Goal: Information Seeking & Learning: Learn about a topic

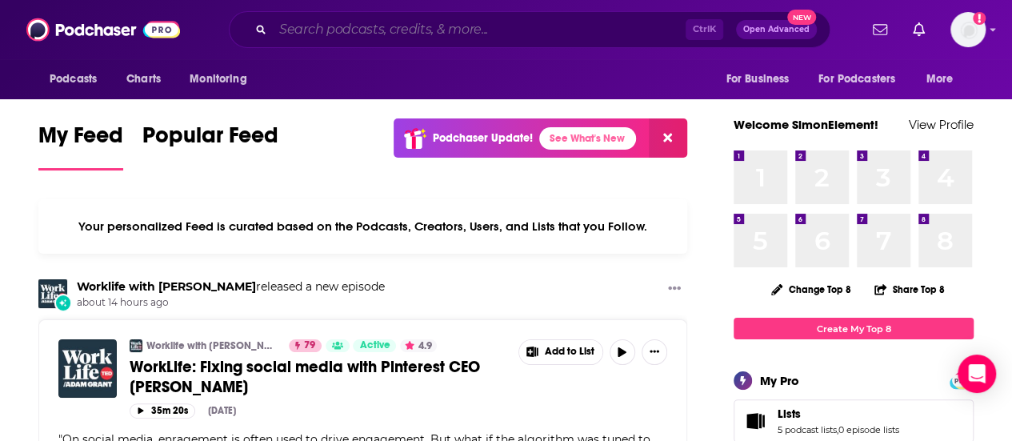
click at [470, 25] on input "Search podcasts, credits, & more..." at bounding box center [479, 30] width 413 height 26
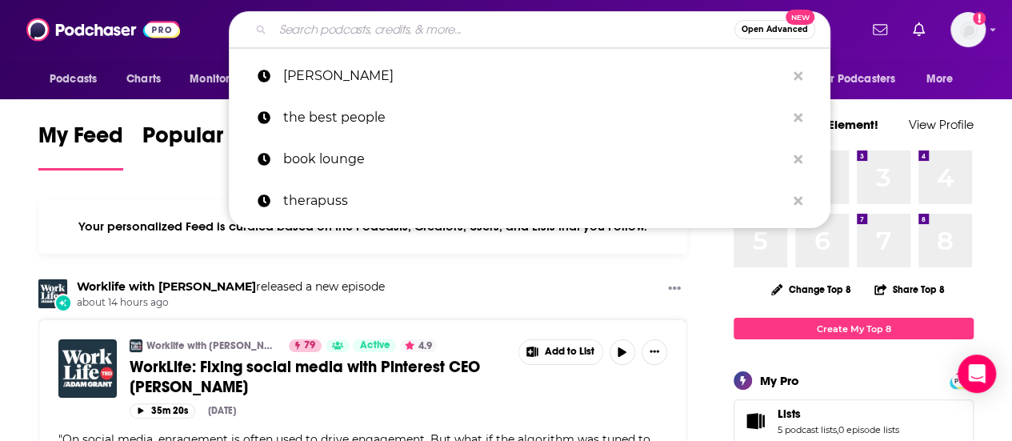
paste input "Radio Entrepreneurs"
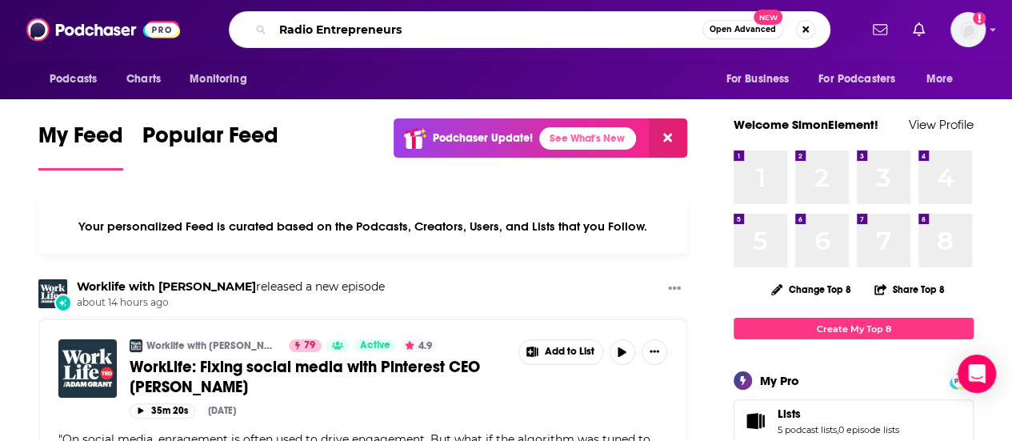
type input "Radio Entrepreneurs"
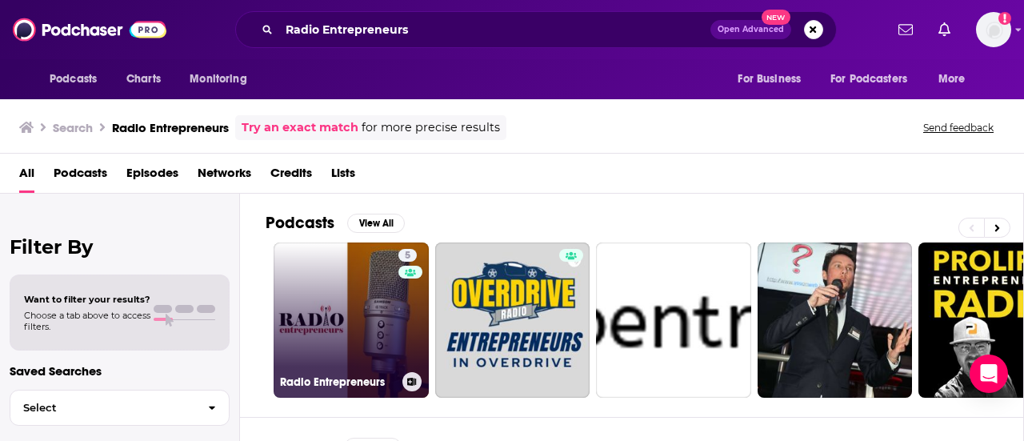
click at [349, 278] on link "5 Radio Entrepreneurs" at bounding box center [351, 319] width 155 height 155
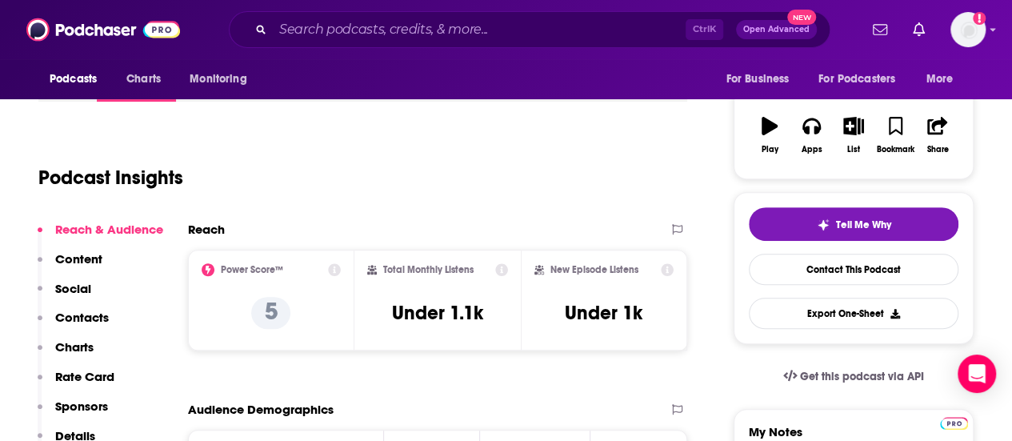
scroll to position [80, 0]
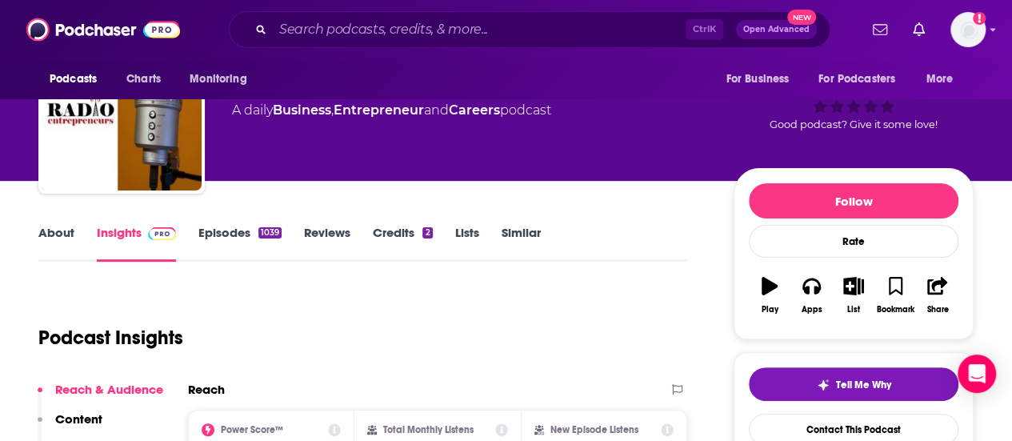
click at [50, 226] on link "About" at bounding box center [56, 243] width 36 height 37
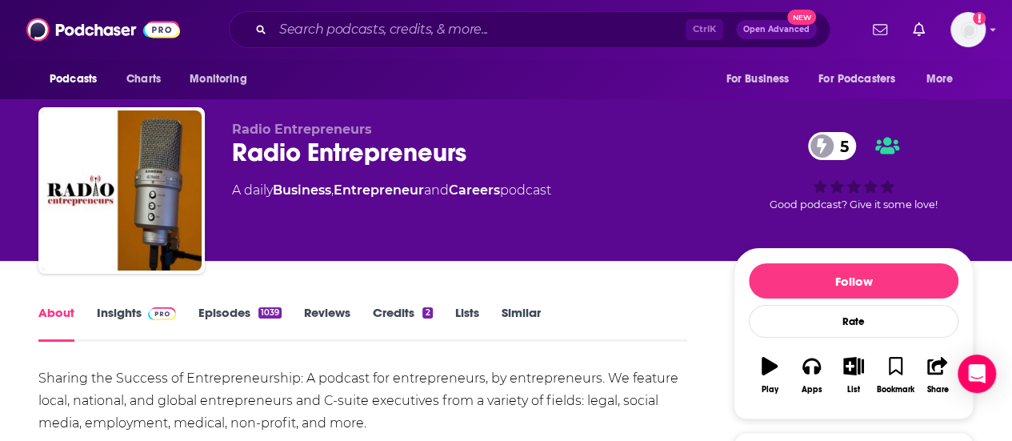
click at [111, 311] on link "Insights" at bounding box center [136, 323] width 79 height 37
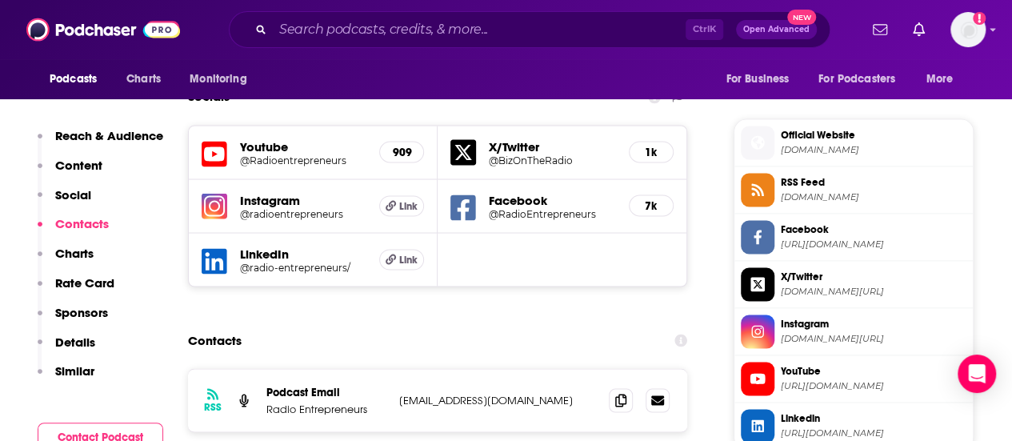
scroll to position [1440, 0]
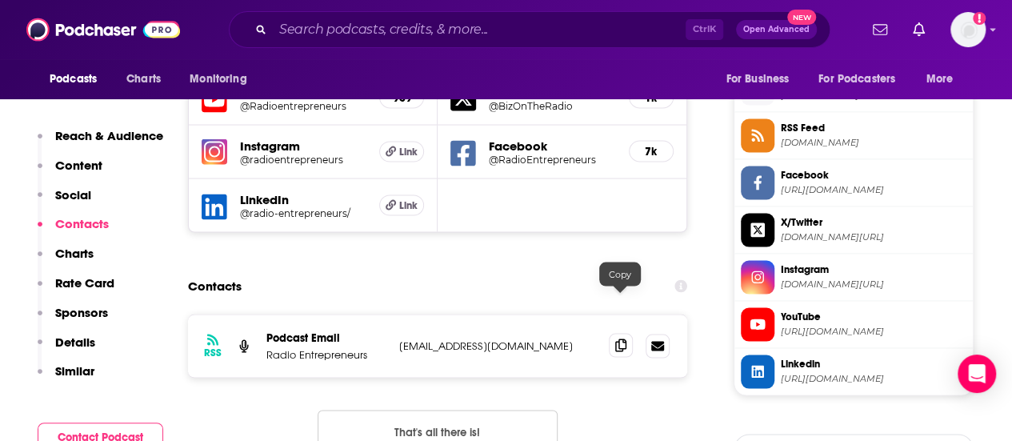
click at [614, 333] on span at bounding box center [621, 345] width 24 height 24
click at [400, 46] on div "Ctrl K Open Advanced New" at bounding box center [530, 29] width 602 height 37
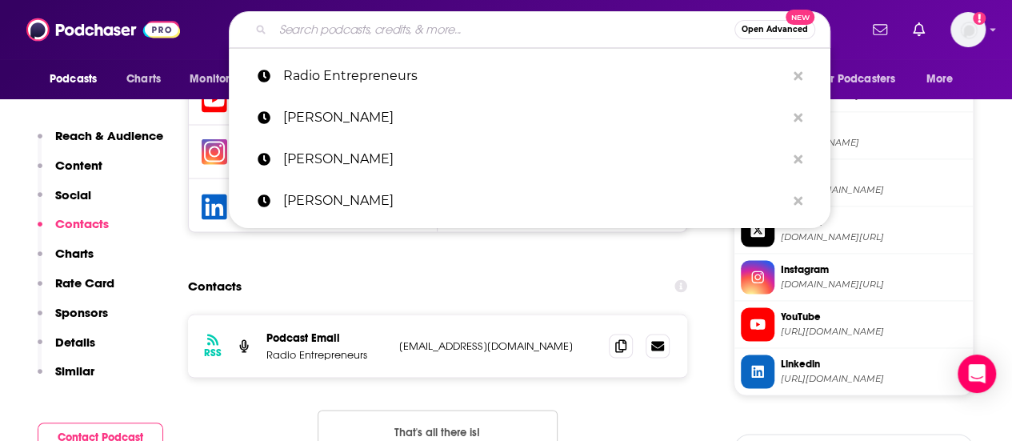
click at [397, 34] on input "Search podcasts, credits, & more..." at bounding box center [504, 30] width 462 height 26
paste input "Entrepreneur's Enigma"
type input "Entrepreneur's Enigma"
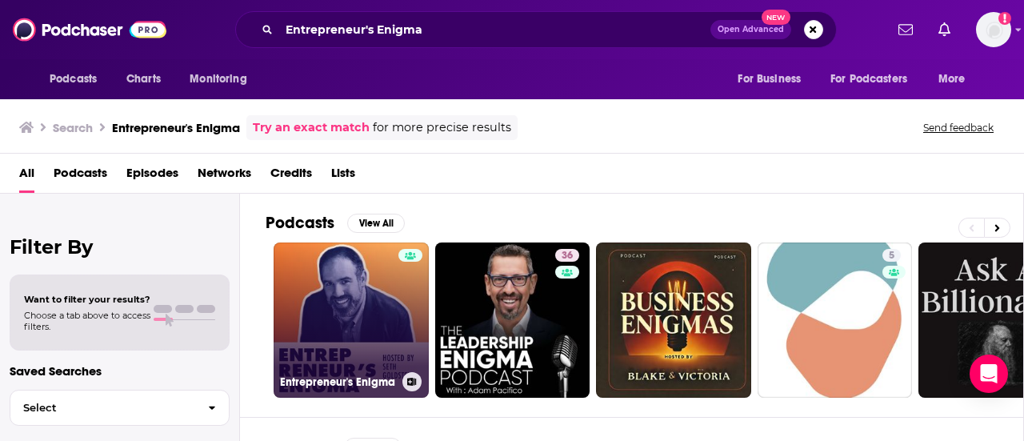
click at [352, 273] on link "Entrepreneur's Enigma" at bounding box center [351, 319] width 155 height 155
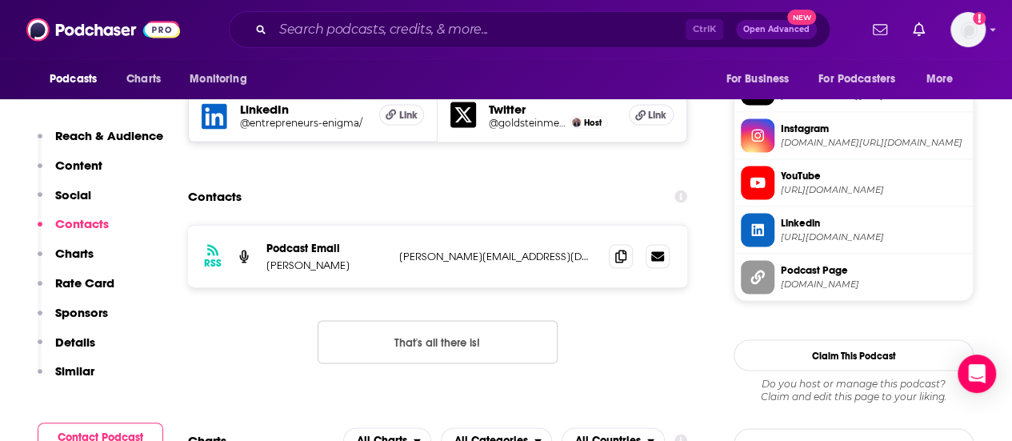
scroll to position [1440, 0]
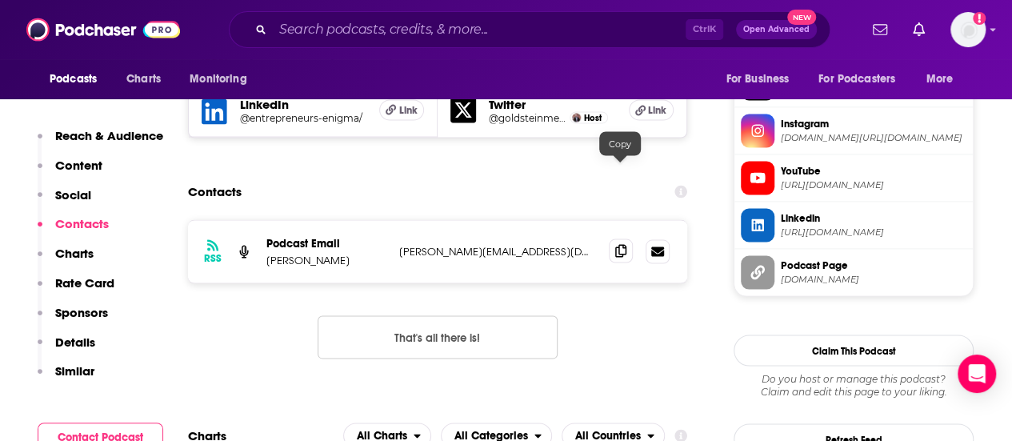
click at [627, 238] on span at bounding box center [621, 250] width 24 height 24
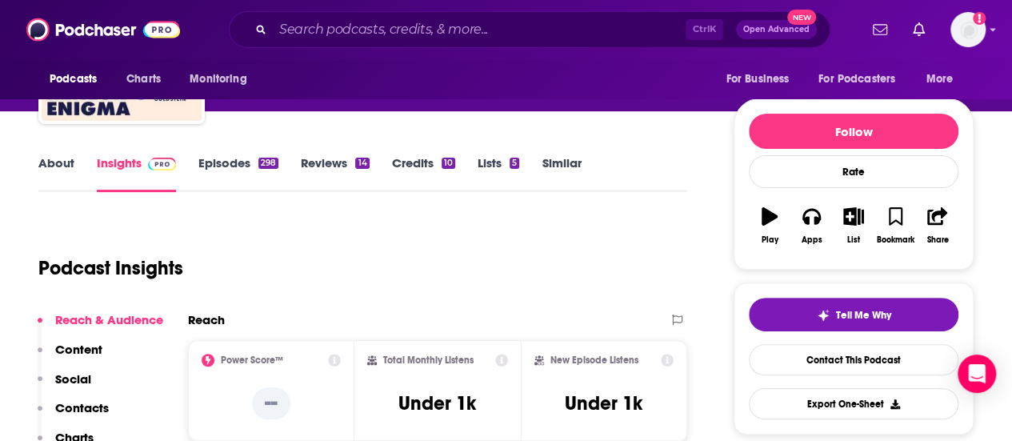
scroll to position [0, 0]
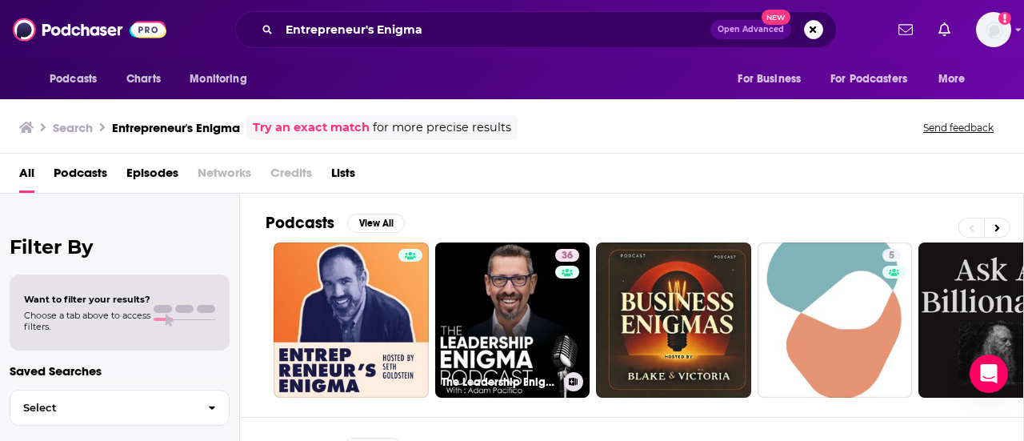
drag, startPoint x: 509, startPoint y: 260, endPoint x: 541, endPoint y: 87, distance: 175.7
click at [541, 87] on div "Podcasts Charts Monitoring For Business For Podcasters More" at bounding box center [512, 79] width 1024 height 40
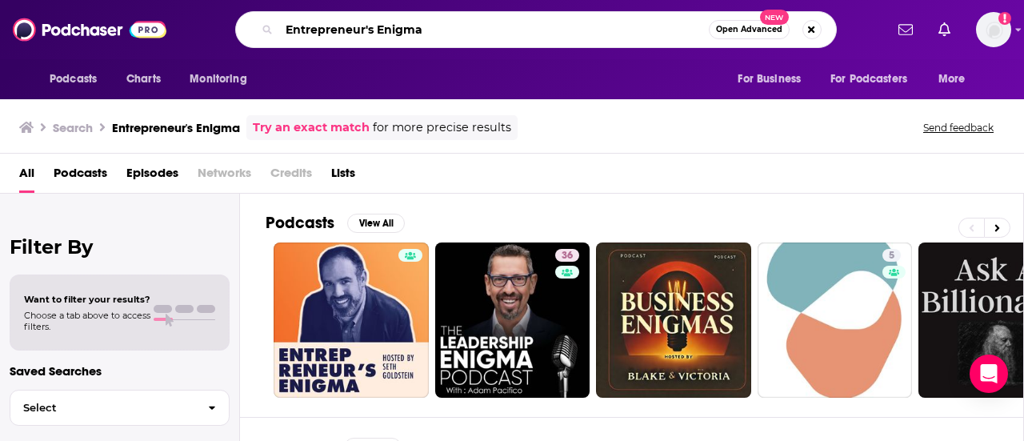
click at [422, 31] on input "Entrepreneur's Enigma" at bounding box center [494, 30] width 430 height 26
paste input "Exchange"
type input "Entrepreneur Exchange"
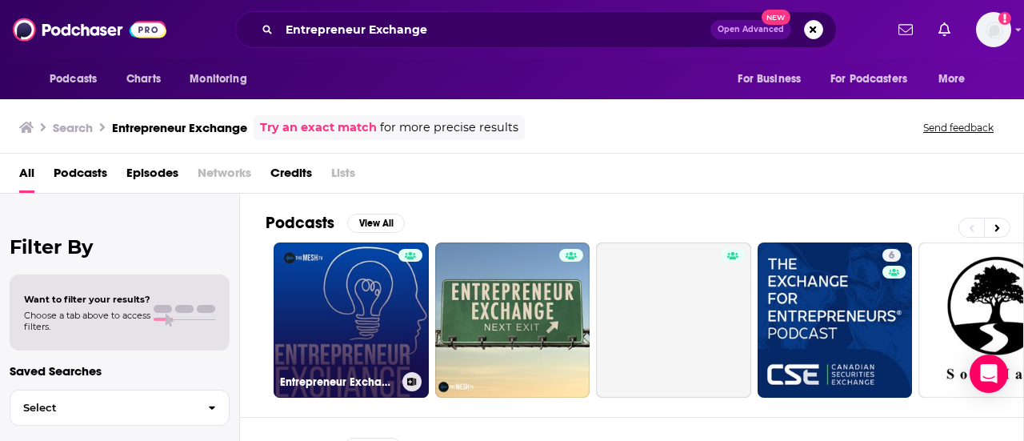
click at [302, 310] on link "Entrepreneur Exchange" at bounding box center [351, 319] width 155 height 155
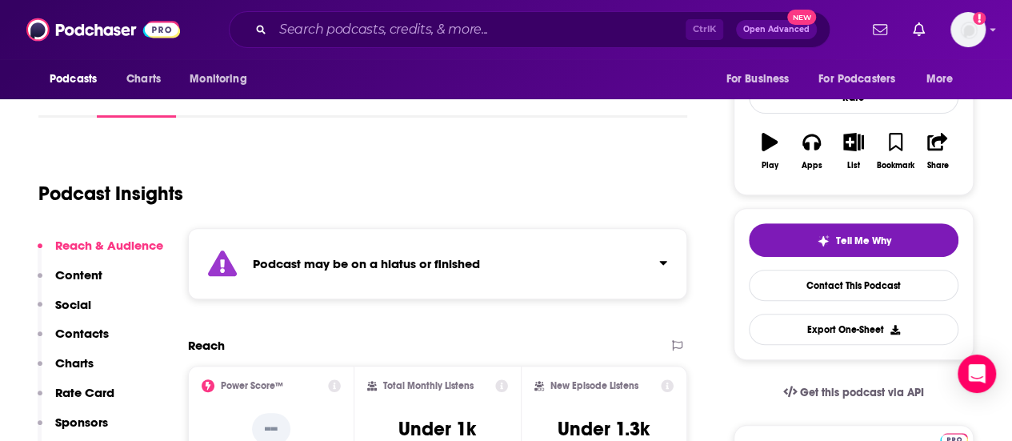
scroll to position [240, 0]
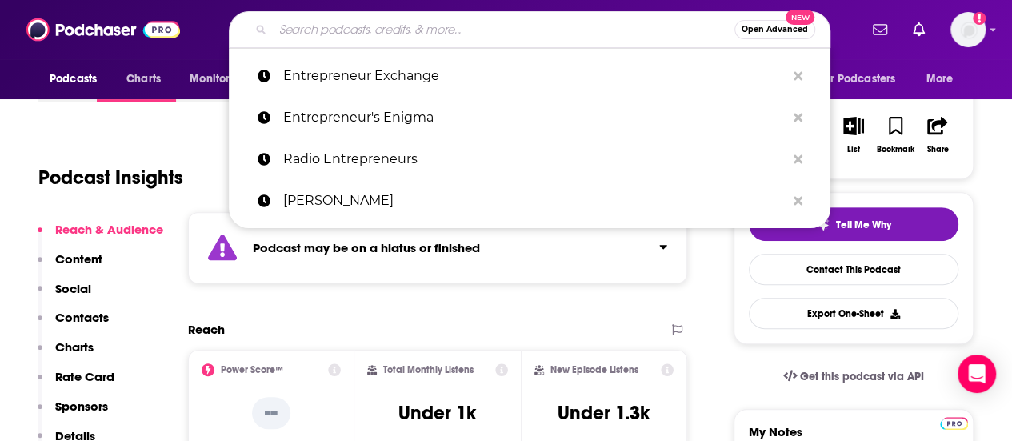
click at [400, 29] on input "Search podcasts, credits, & more..." at bounding box center [504, 30] width 462 height 26
paste input "Entrepreneurs Only"
type input "Entrepreneurs Only"
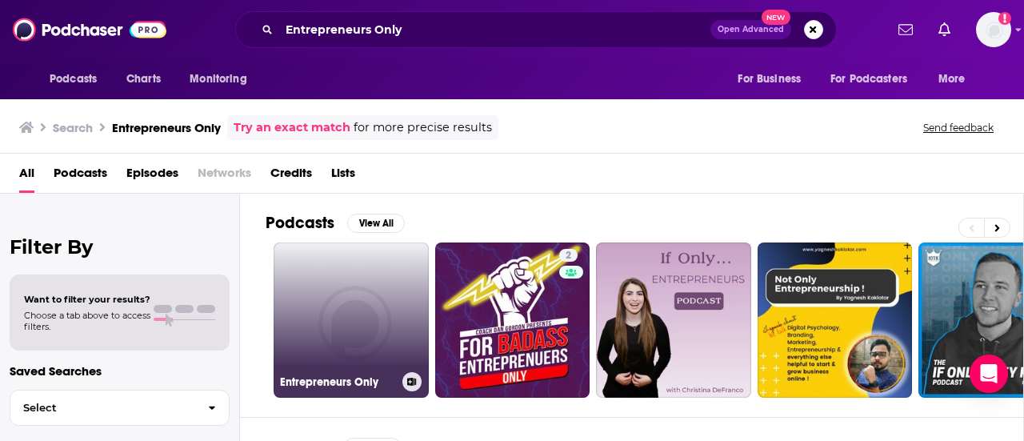
click at [381, 296] on link "Entrepreneurs Only" at bounding box center [351, 319] width 155 height 155
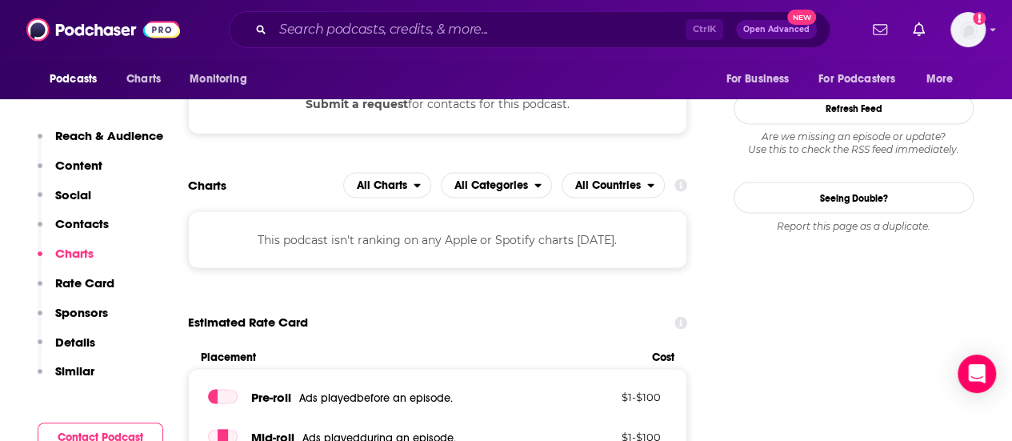
scroll to position [1360, 0]
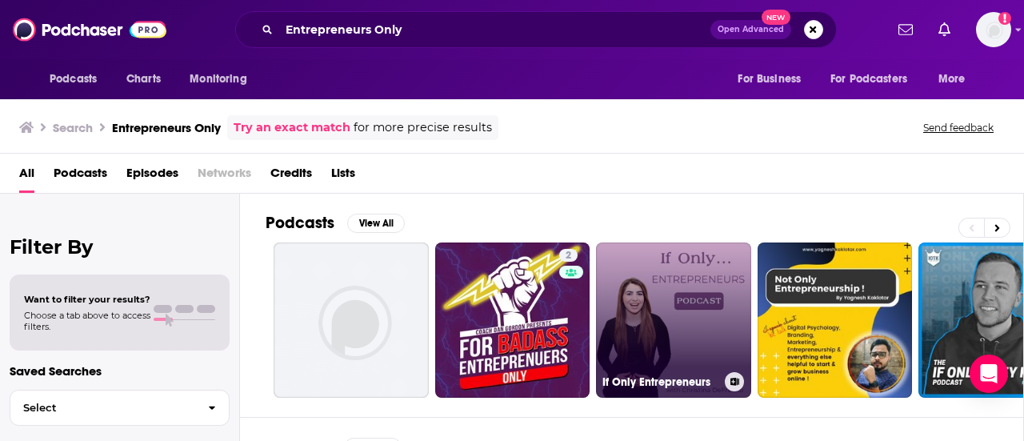
click at [628, 280] on link "If Only Entrepreneurs" at bounding box center [673, 319] width 155 height 155
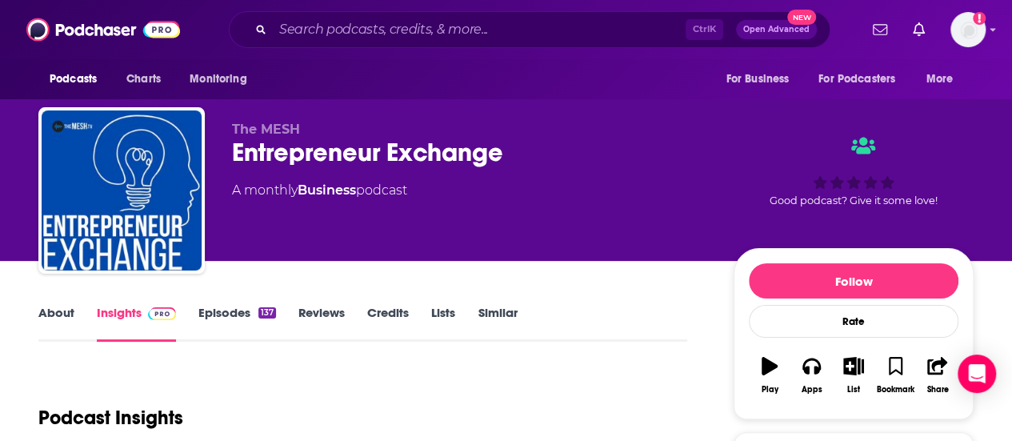
click at [376, 12] on div "Ctrl K Open Advanced New" at bounding box center [530, 29] width 602 height 37
click at [373, 23] on input "Search podcasts, credits, & more..." at bounding box center [479, 30] width 413 height 26
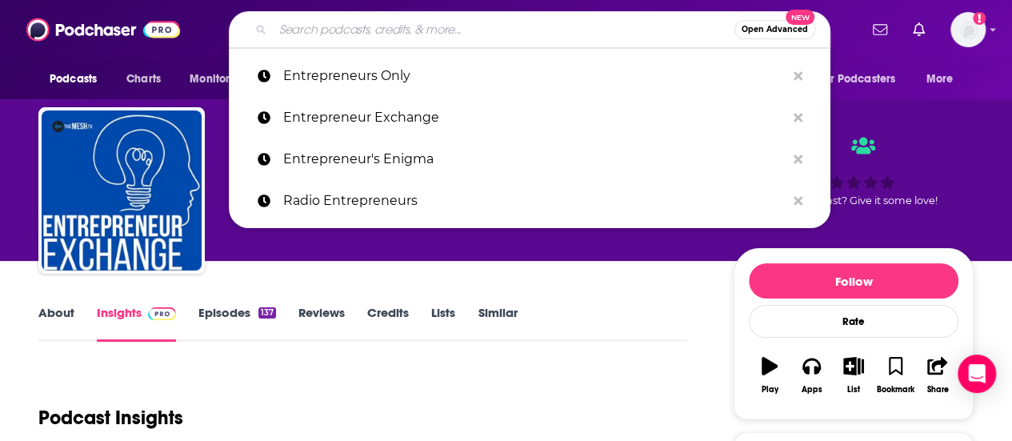
paste input "Entrepreneurs Only"
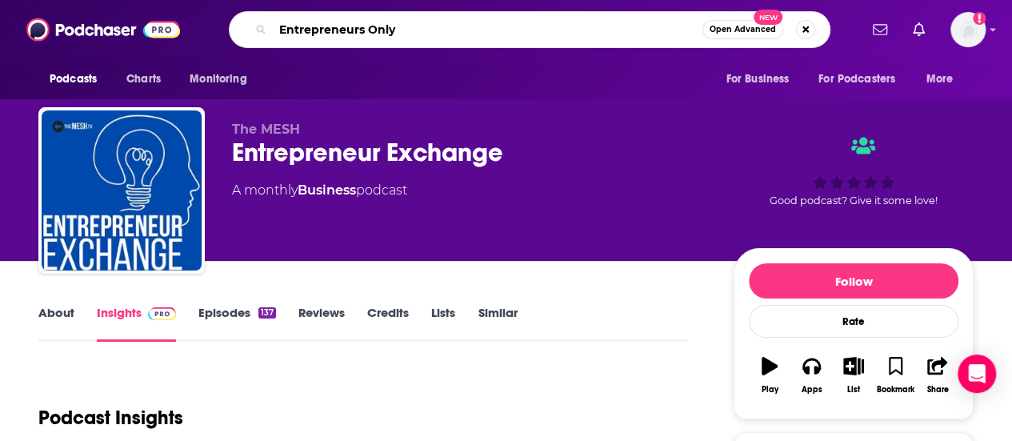
drag, startPoint x: 434, startPoint y: 25, endPoint x: 417, endPoint y: 25, distance: 17.6
click at [417, 25] on input "Entrepreneurs Only" at bounding box center [488, 30] width 430 height 26
type input "Entrepreneurs"
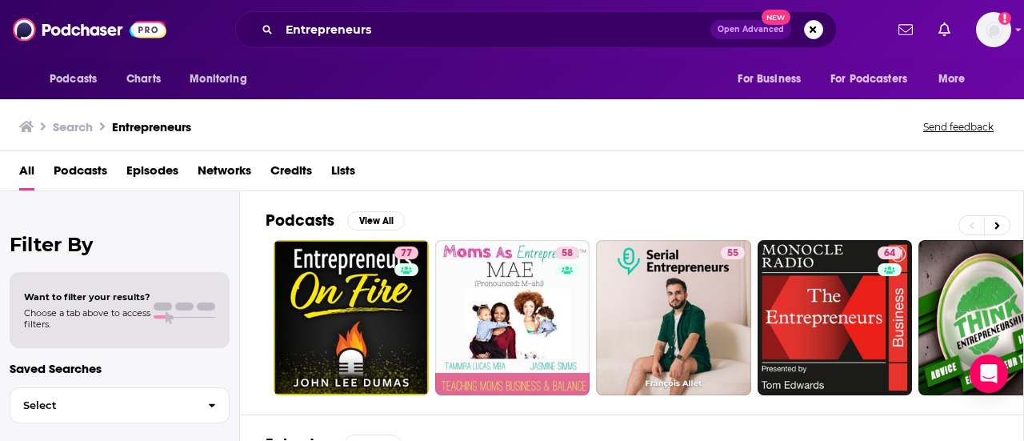
click at [994, 214] on div "Podcasts View All" at bounding box center [645, 225] width 758 height 30
click at [994, 223] on button at bounding box center [997, 225] width 26 height 20
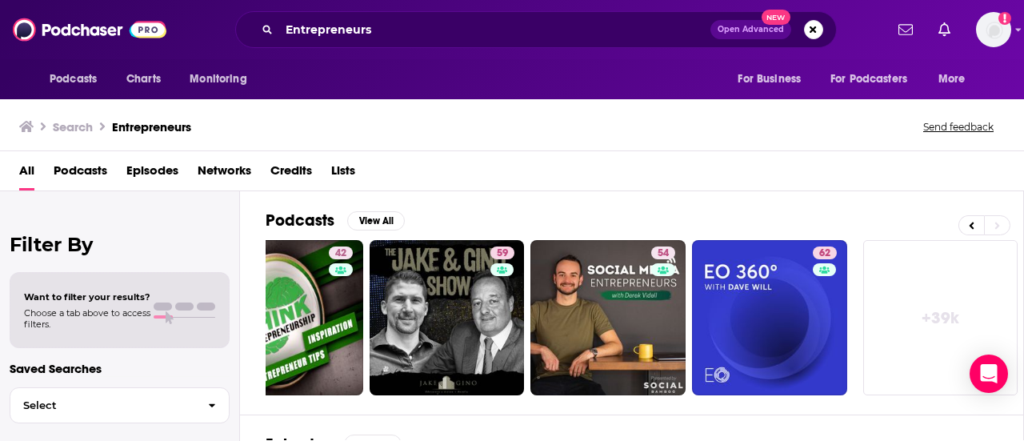
click at [950, 313] on link "+ 39k" at bounding box center [940, 317] width 155 height 155
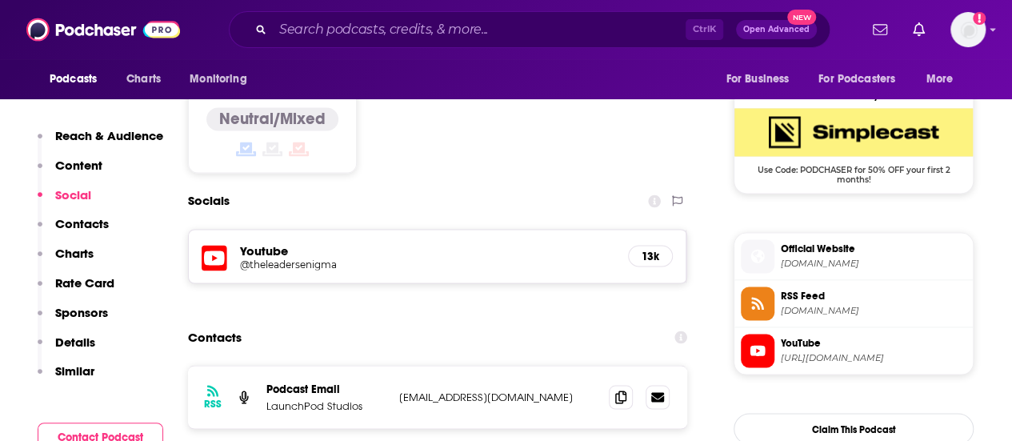
scroll to position [1360, 0]
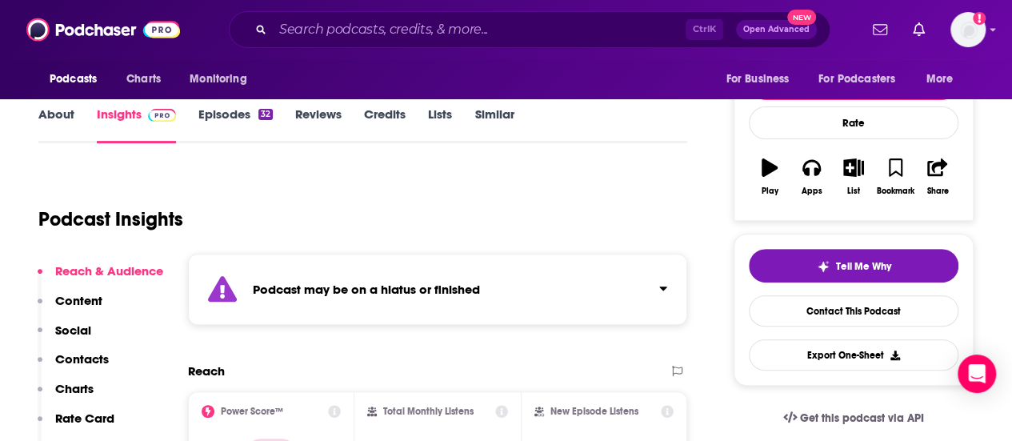
scroll to position [240, 0]
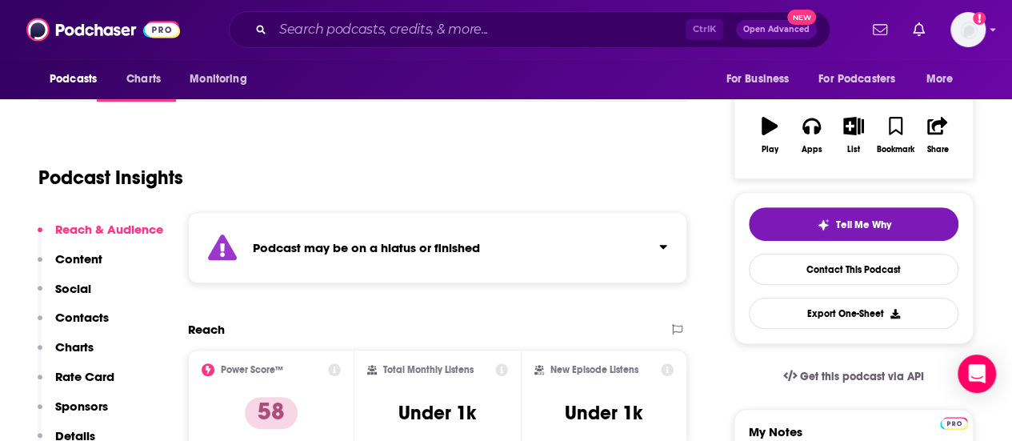
click at [275, 236] on div "Podcast may be on a hiatus or finished" at bounding box center [437, 247] width 499 height 71
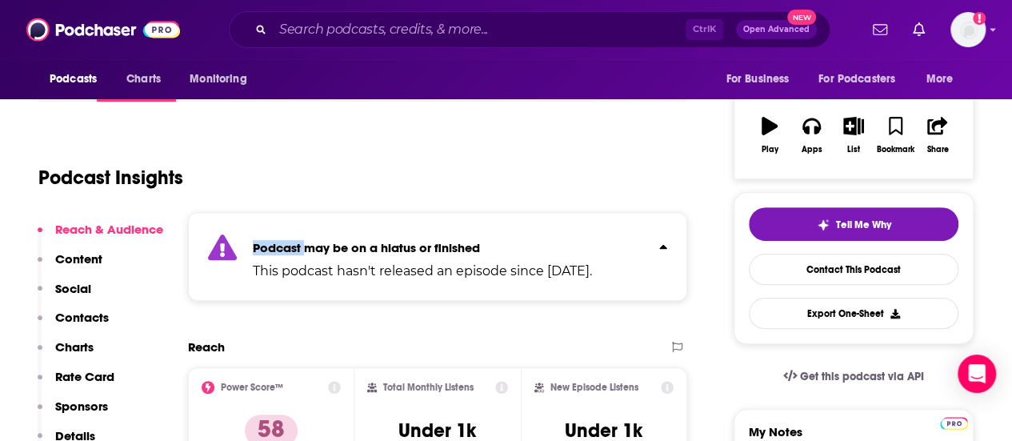
click at [276, 235] on div "Podcast may be on a hiatus or finished This podcast hasn't released an episode …" at bounding box center [422, 256] width 339 height 49
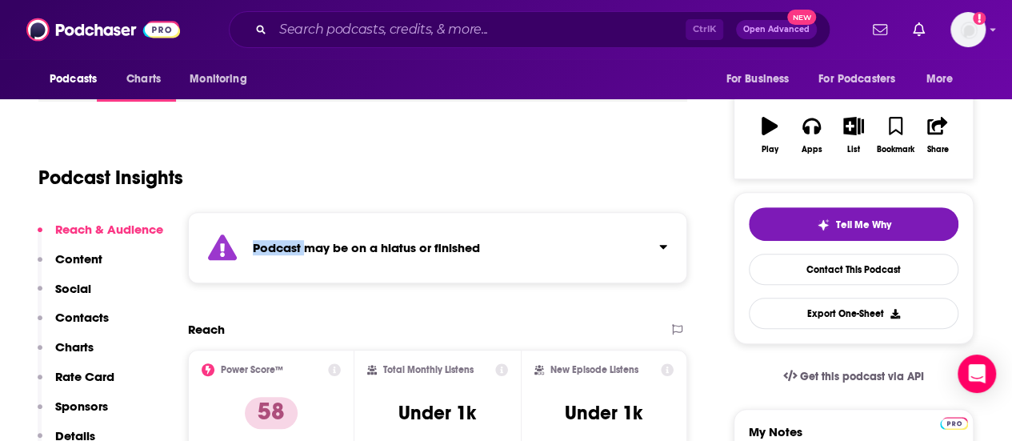
click at [276, 235] on div "Podcast may be on a hiatus or finished" at bounding box center [437, 247] width 499 height 71
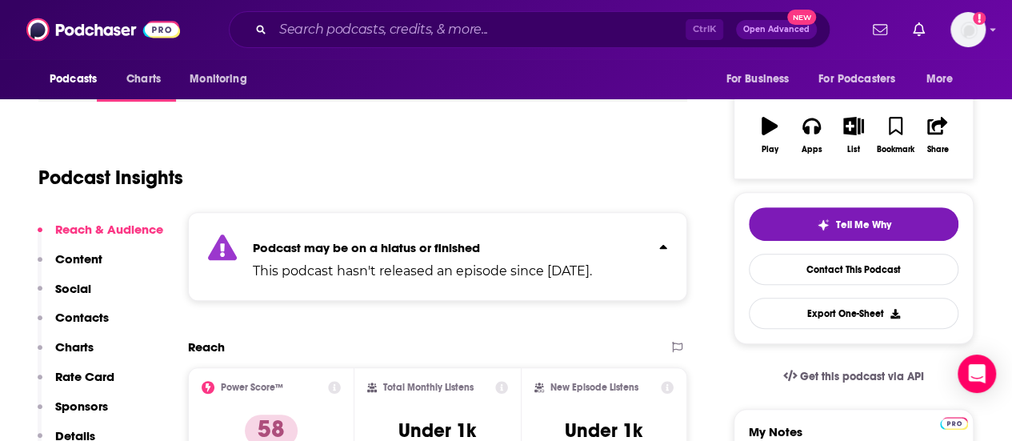
click at [318, 182] on div "Podcast Insights" at bounding box center [356, 168] width 636 height 82
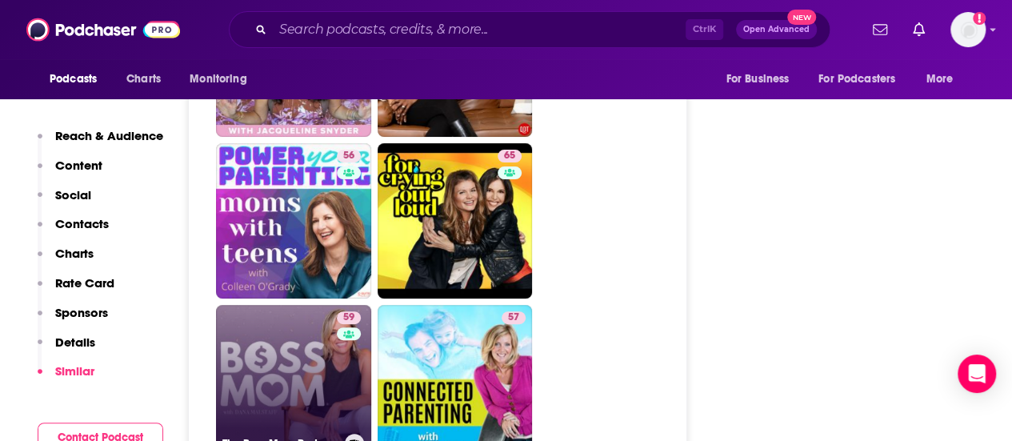
scroll to position [3280, 0]
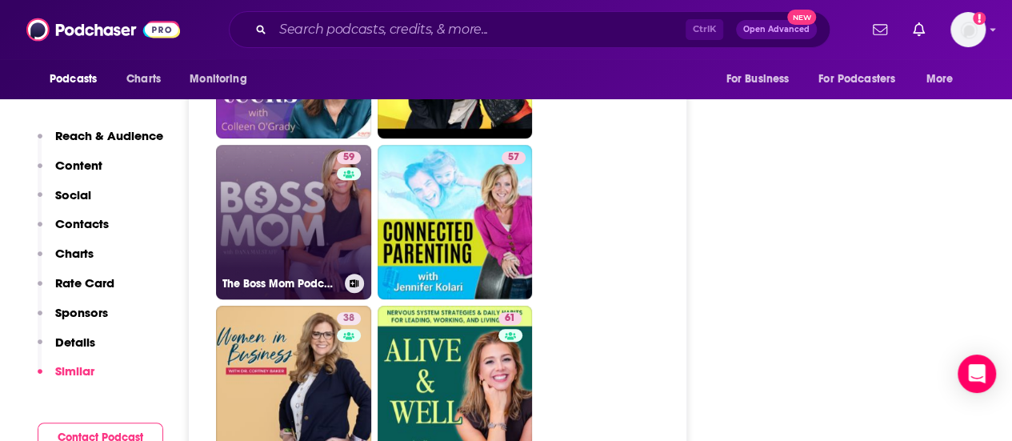
click at [275, 145] on link "59 The Boss Mom Podcast" at bounding box center [293, 222] width 155 height 155
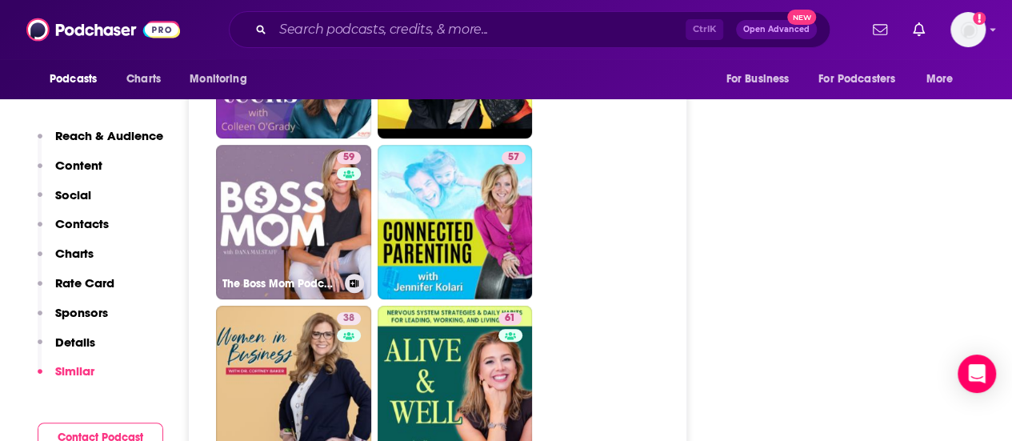
type input "https://www.podchaser.com/podcasts/the-boss-mom-podcast-3818"
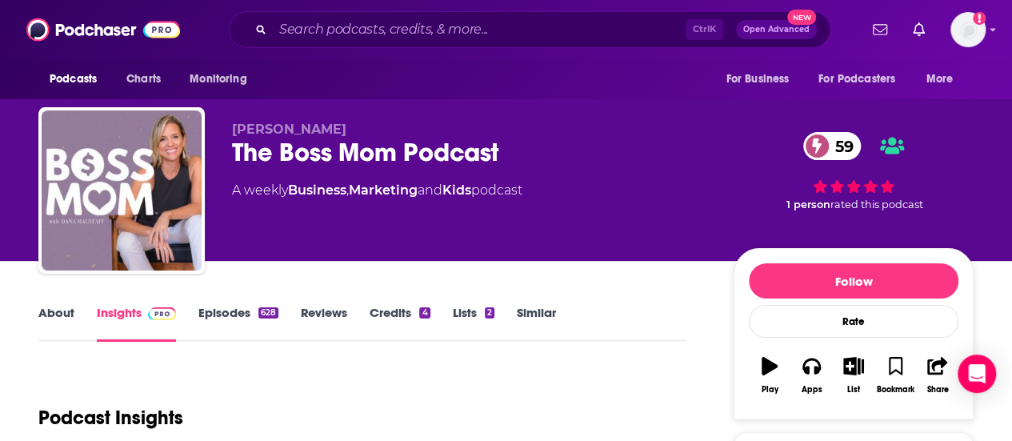
click at [47, 319] on link "About" at bounding box center [56, 323] width 36 height 37
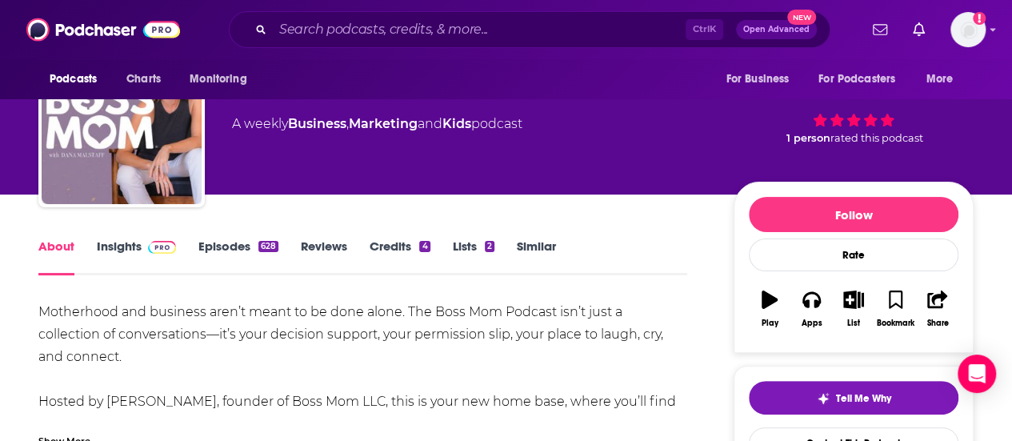
scroll to position [80, 0]
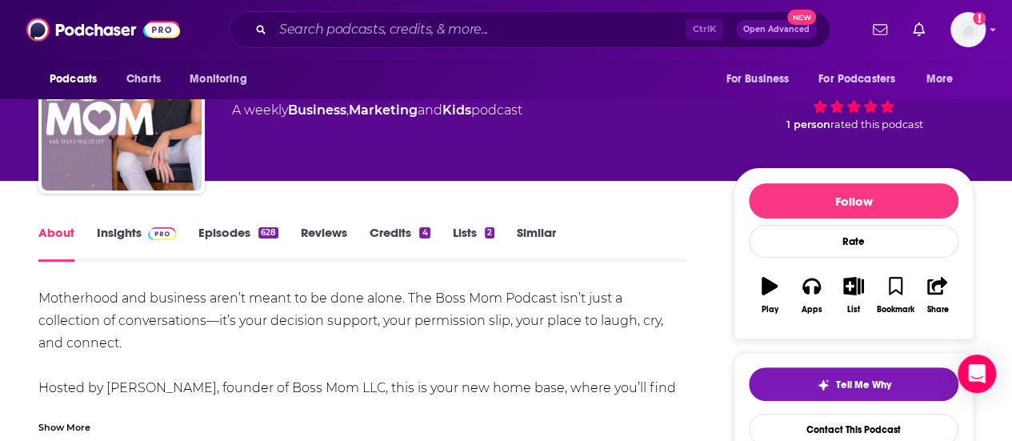
click at [150, 228] on img at bounding box center [162, 233] width 28 height 13
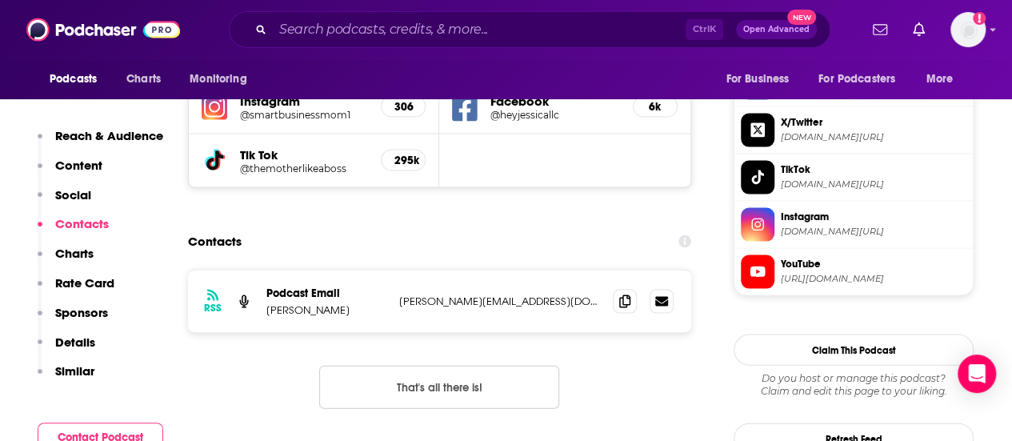
scroll to position [1600, 0]
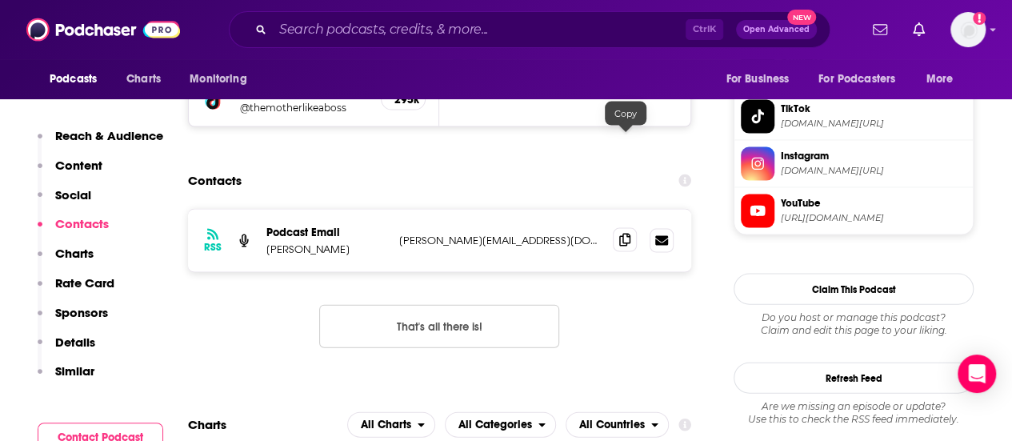
click at [616, 228] on span at bounding box center [625, 240] width 24 height 24
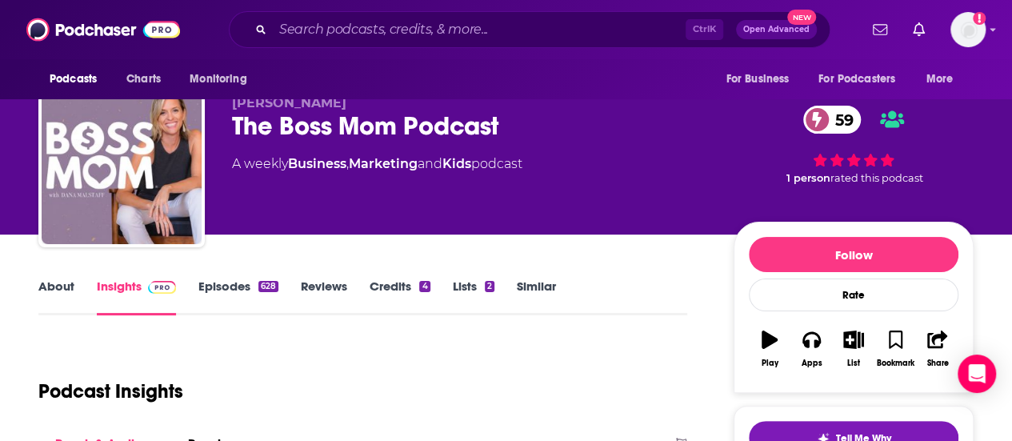
scroll to position [0, 0]
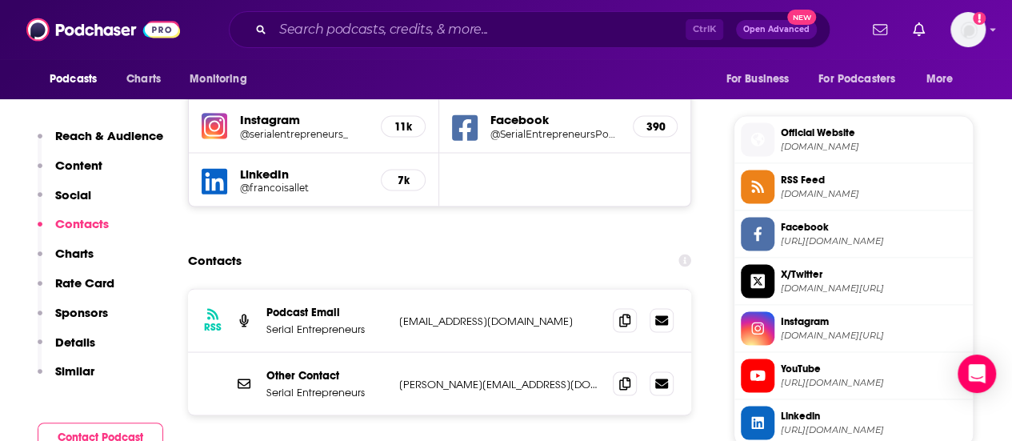
scroll to position [1440, 0]
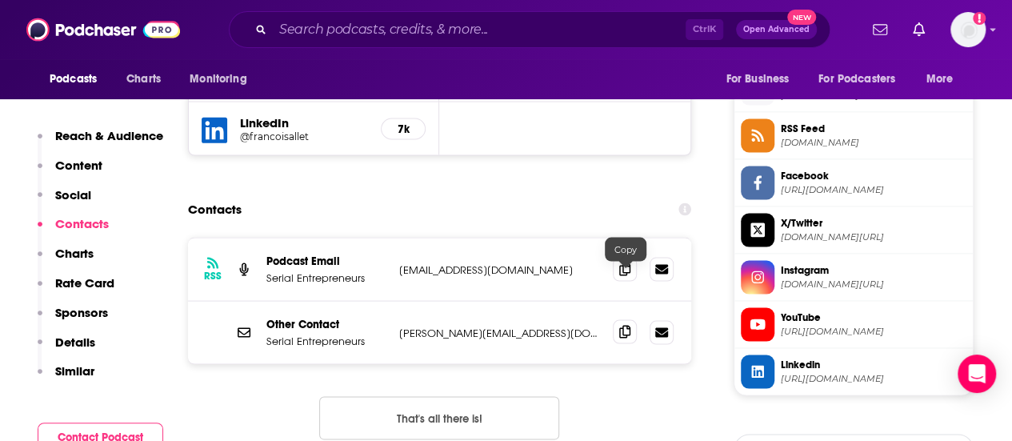
click at [622, 325] on icon at bounding box center [624, 331] width 11 height 13
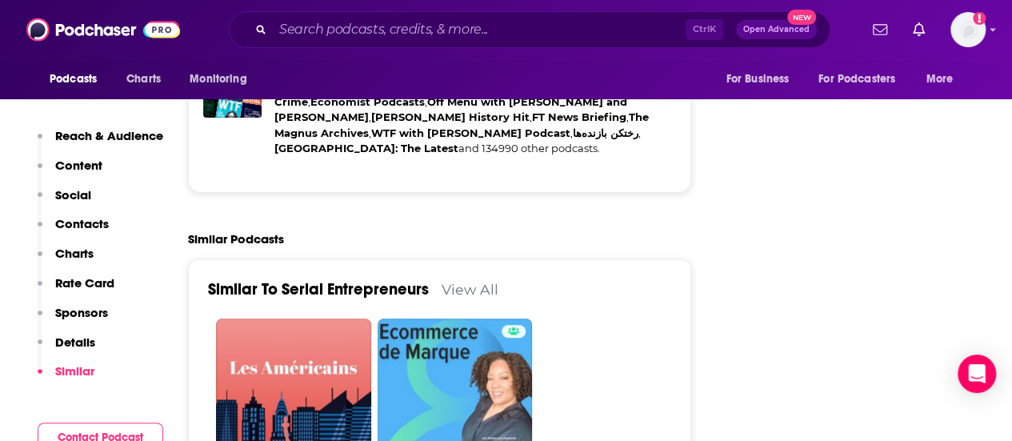
scroll to position [3120, 0]
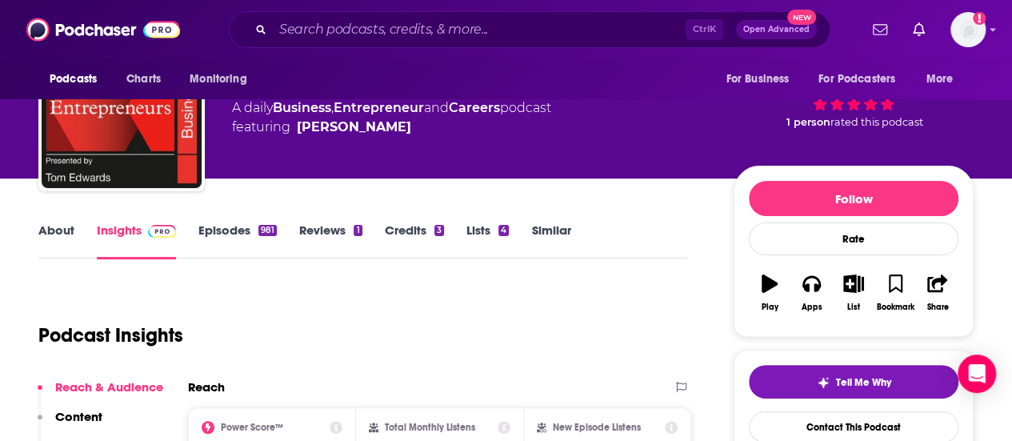
scroll to position [160, 0]
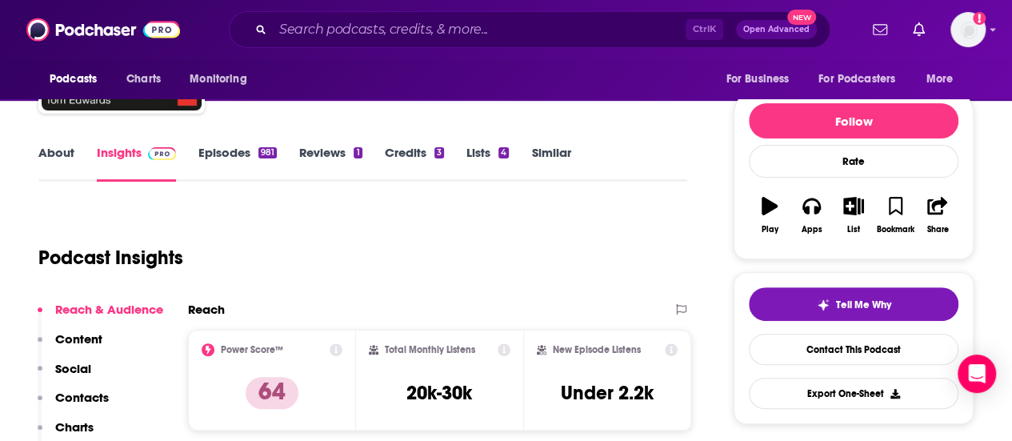
click at [41, 150] on link "About" at bounding box center [56, 163] width 36 height 37
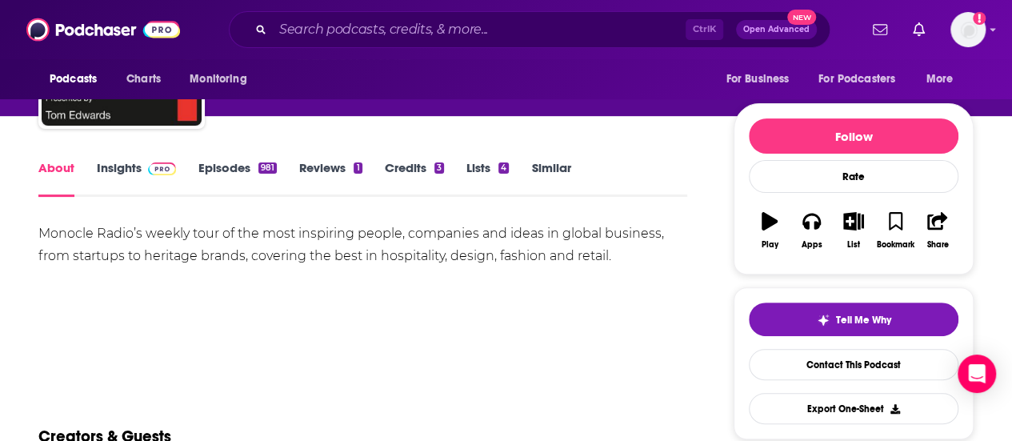
scroll to position [160, 0]
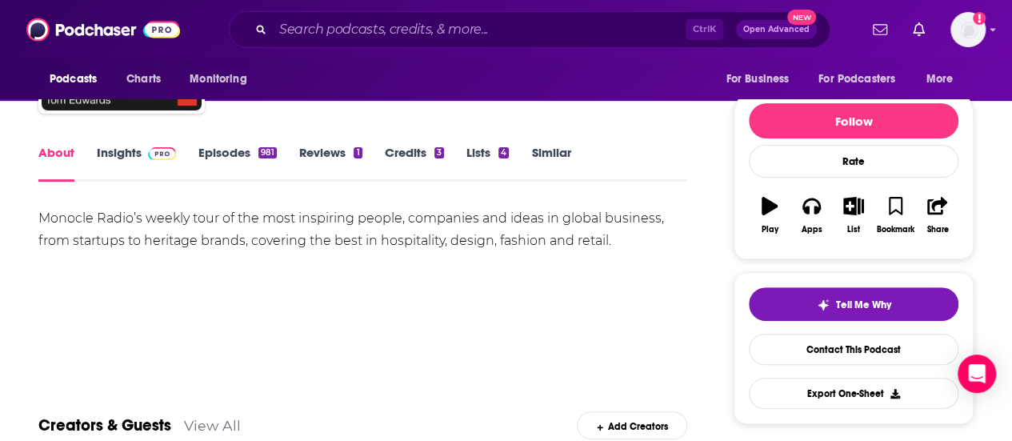
click at [152, 172] on link "Insights" at bounding box center [136, 163] width 79 height 37
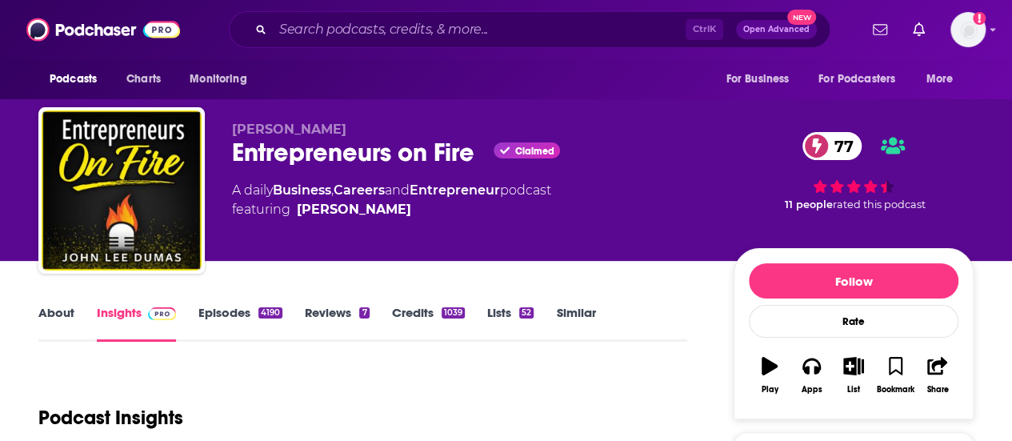
click at [57, 311] on link "About" at bounding box center [56, 323] width 36 height 37
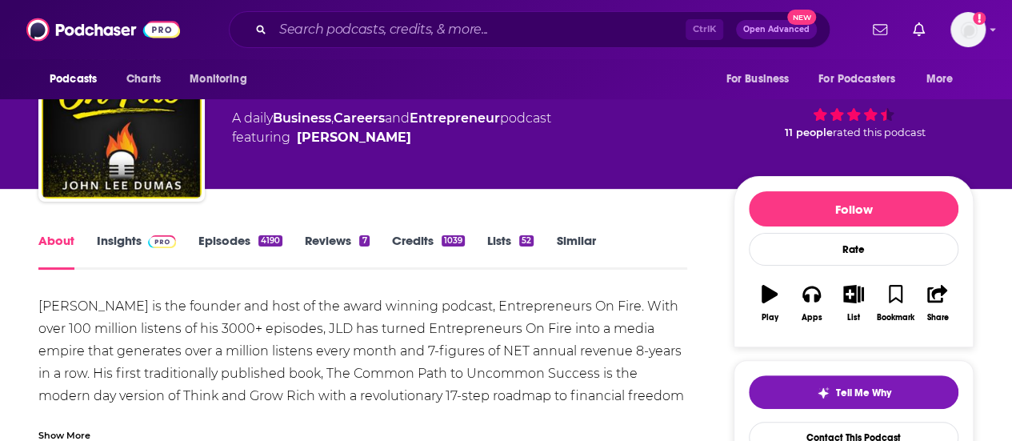
scroll to position [80, 0]
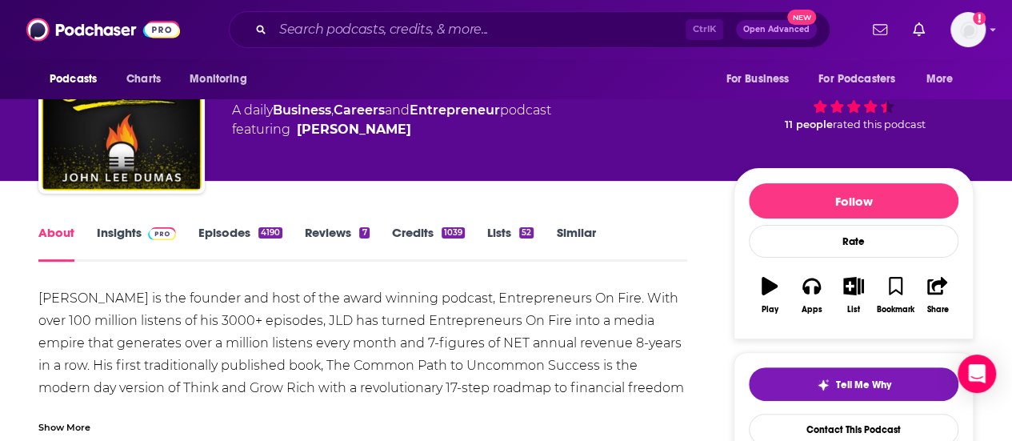
click at [167, 253] on link "Insights" at bounding box center [136, 243] width 79 height 37
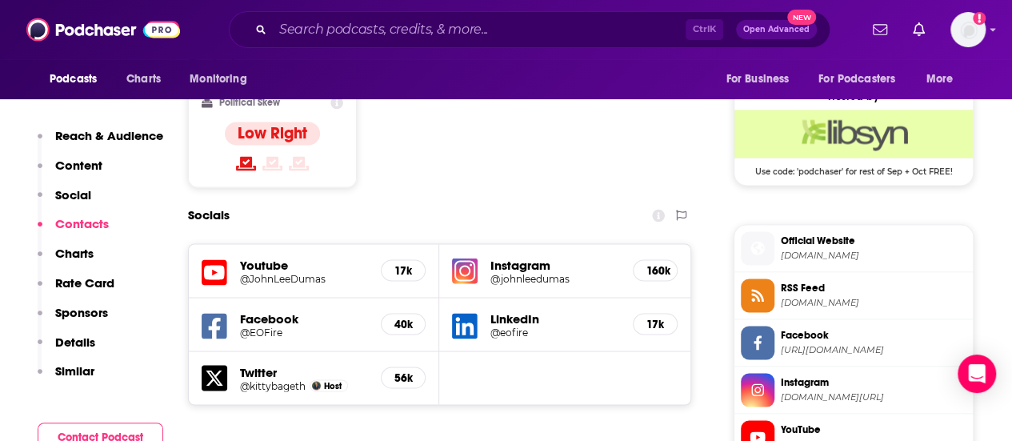
scroll to position [1520, 0]
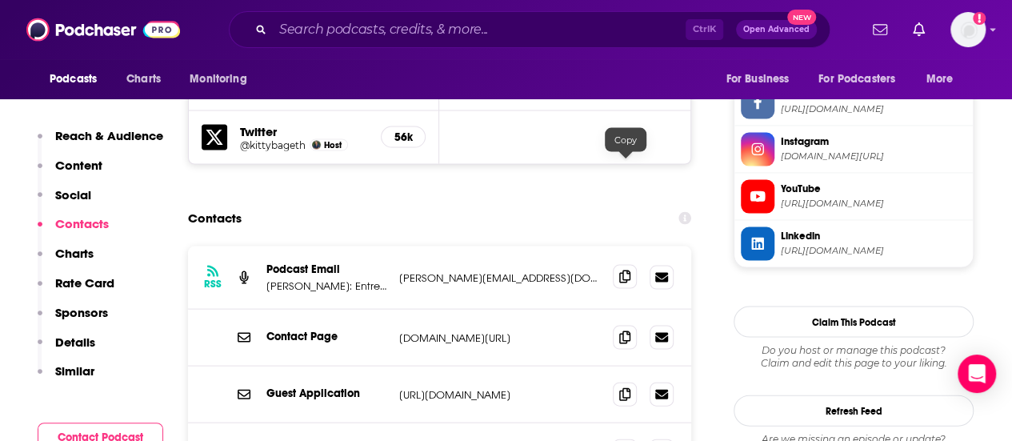
click at [616, 265] on span at bounding box center [625, 277] width 24 height 24
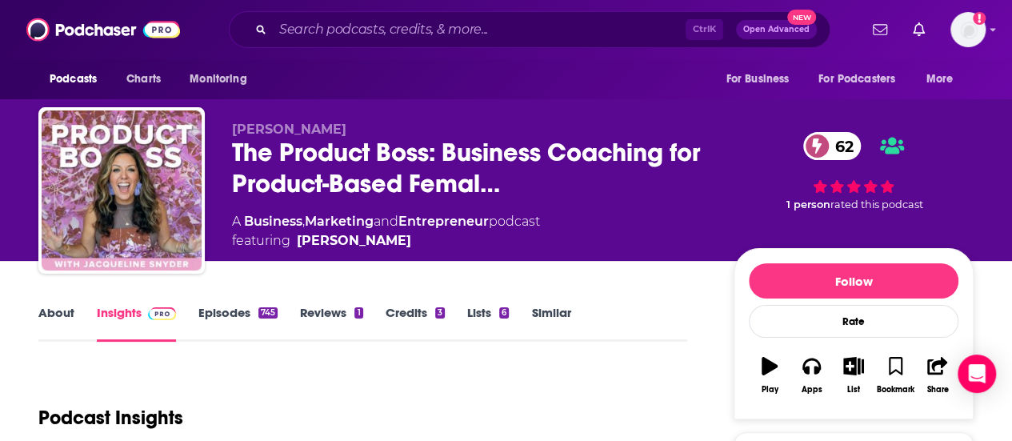
click at [62, 321] on link "About" at bounding box center [56, 323] width 36 height 37
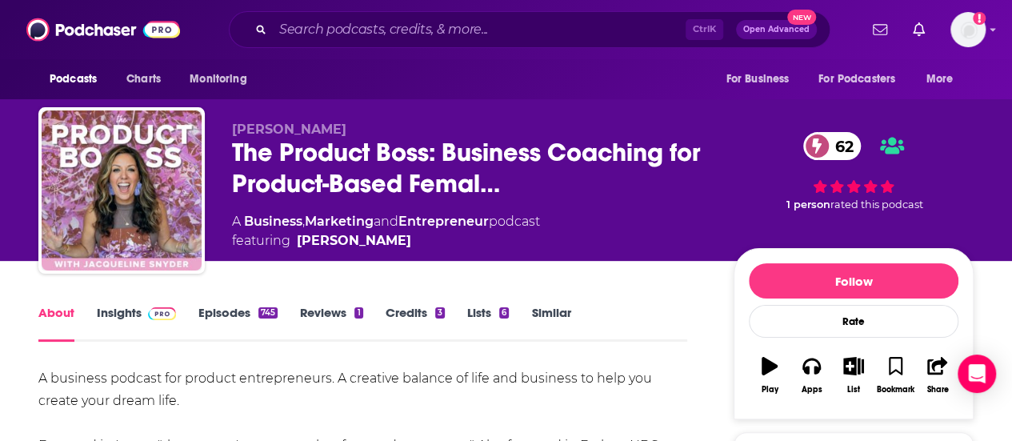
click at [134, 326] on link "Insights" at bounding box center [136, 323] width 79 height 37
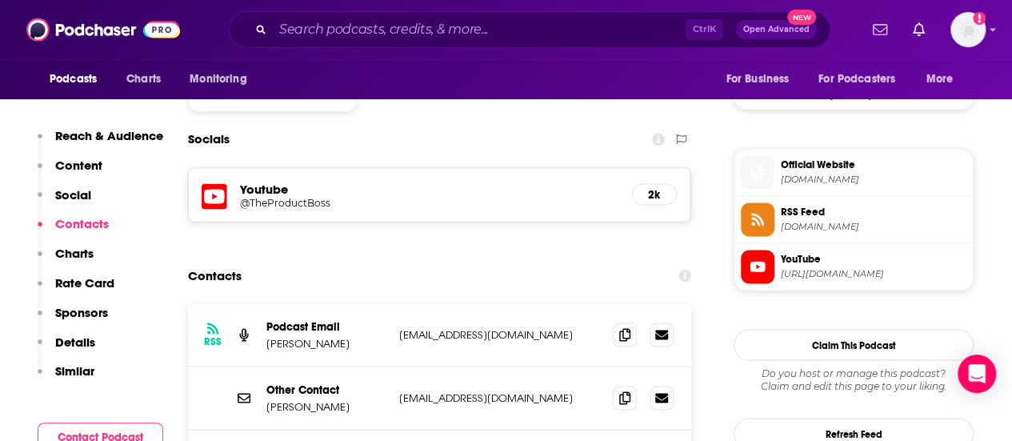
scroll to position [1360, 0]
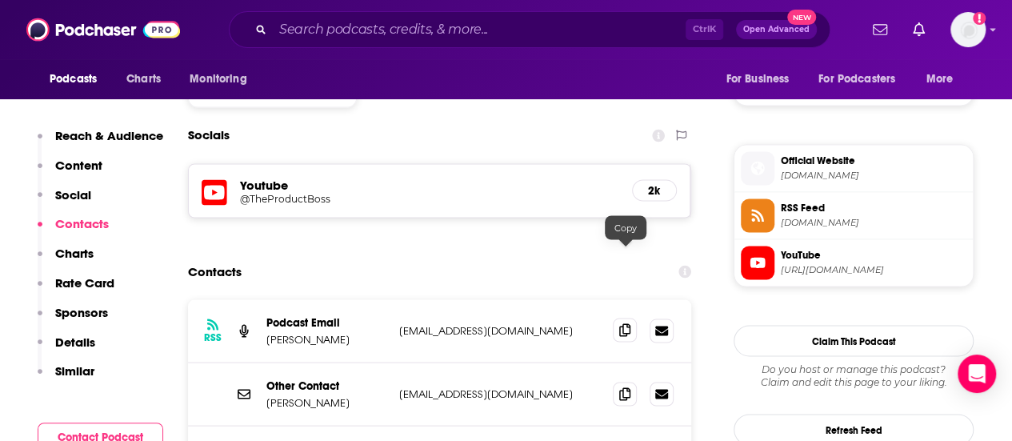
click at [630, 323] on icon at bounding box center [624, 329] width 11 height 13
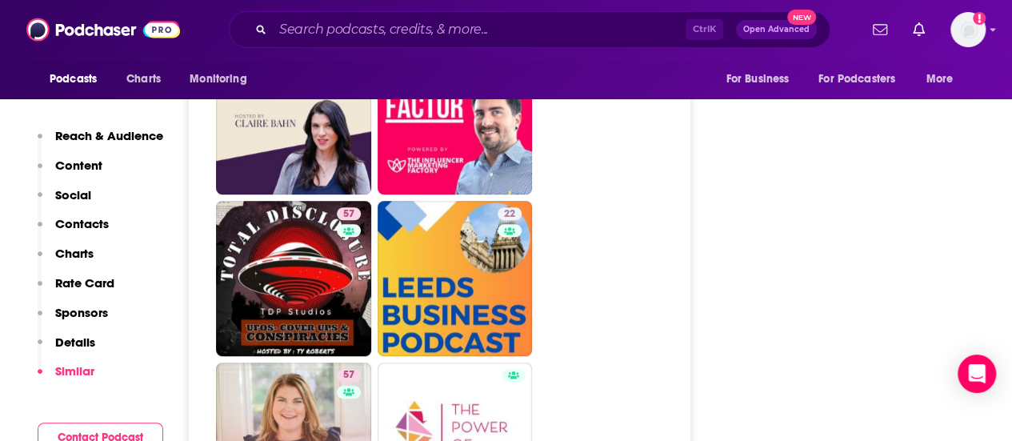
scroll to position [3360, 0]
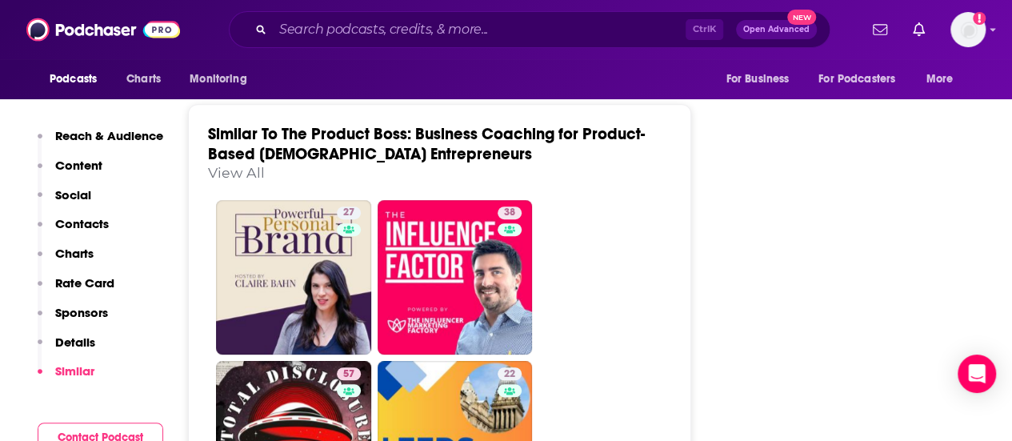
drag, startPoint x: 704, startPoint y: 268, endPoint x: 675, endPoint y: 269, distance: 28.8
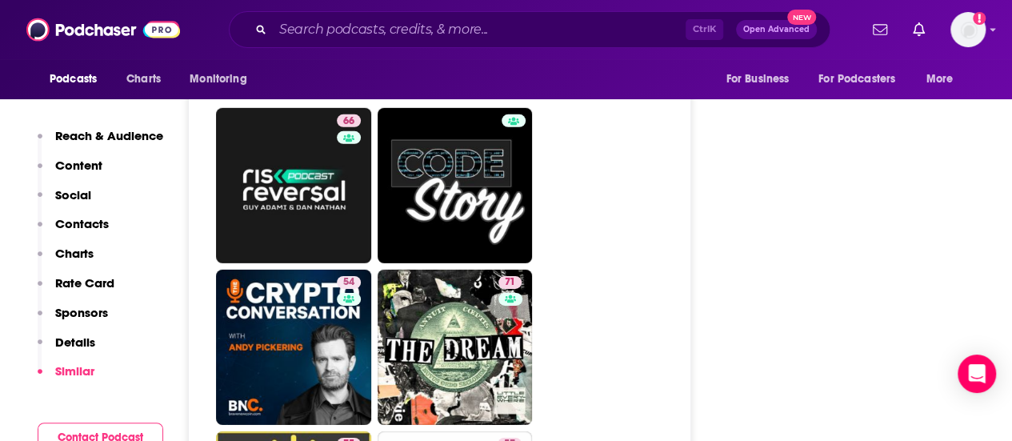
scroll to position [5440, 0]
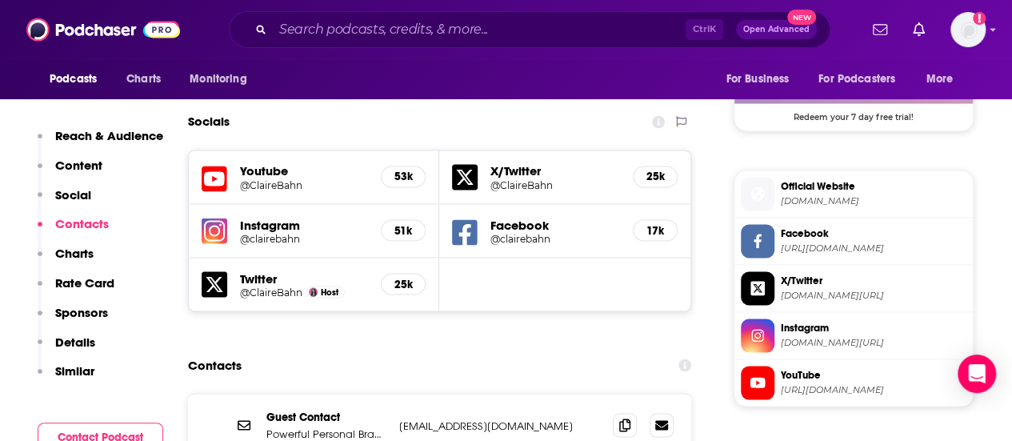
scroll to position [1360, 0]
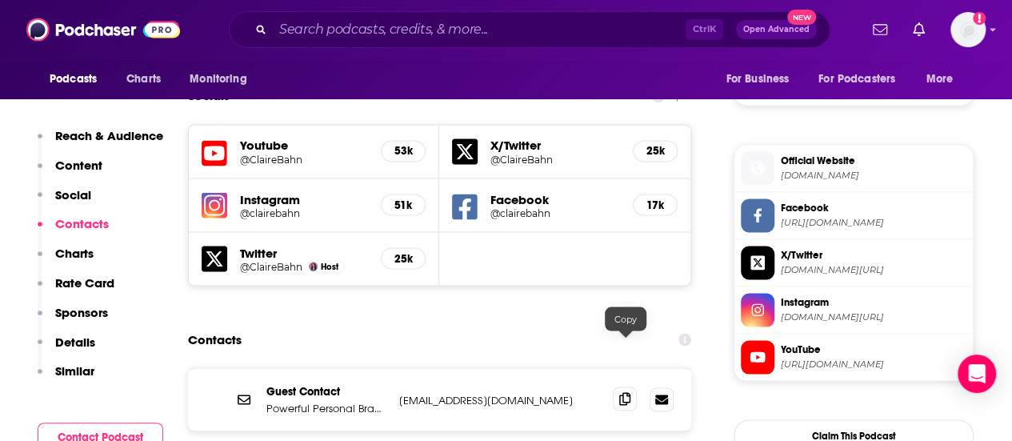
click at [626, 392] on icon at bounding box center [624, 398] width 11 height 13
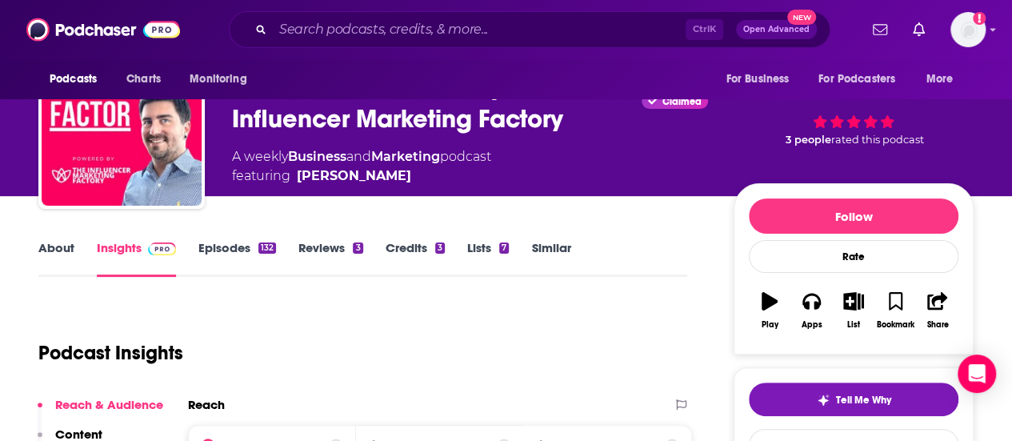
scroll to position [80, 0]
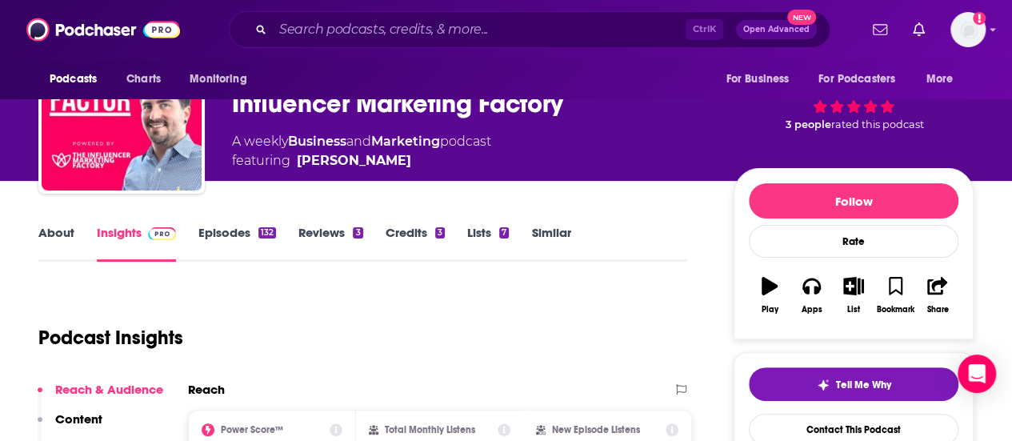
click at [69, 224] on div "About Insights Episodes 132 Reviews 3 Credits 3 Lists 7 Similar" at bounding box center [362, 241] width 649 height 39
click at [65, 224] on div "About Insights Episodes 132 Reviews 3 Credits 3 Lists 7 Similar" at bounding box center [362, 241] width 649 height 39
click at [64, 230] on link "About" at bounding box center [56, 243] width 36 height 37
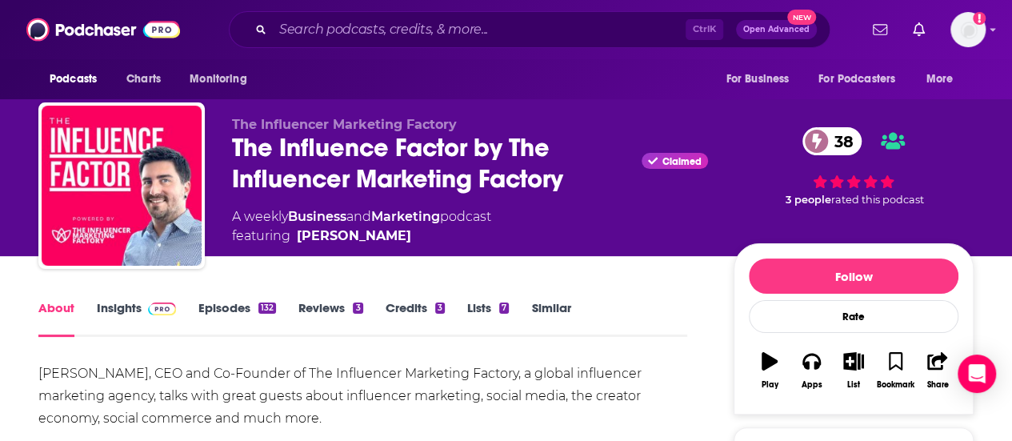
scroll to position [80, 0]
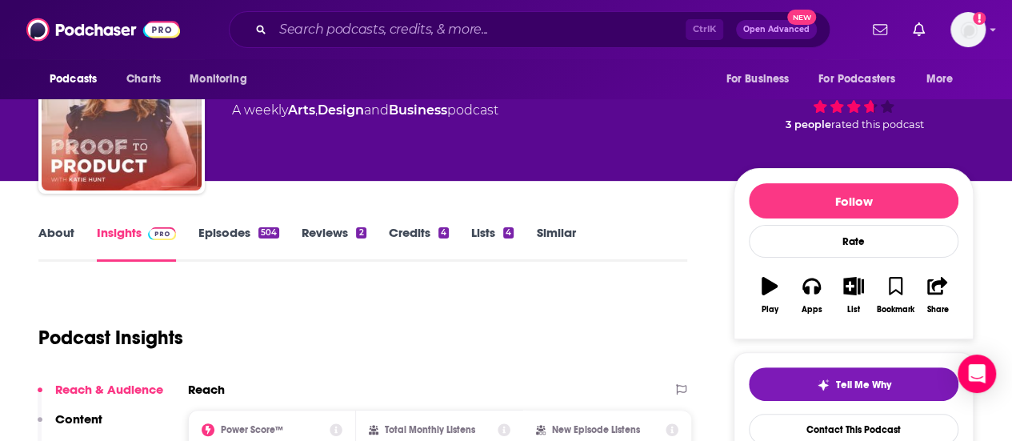
scroll to position [160, 0]
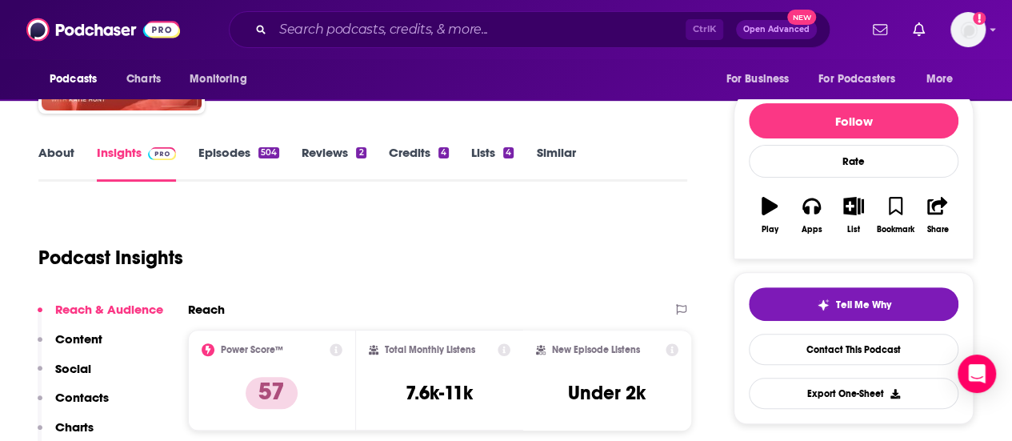
click at [52, 158] on link "About" at bounding box center [56, 163] width 36 height 37
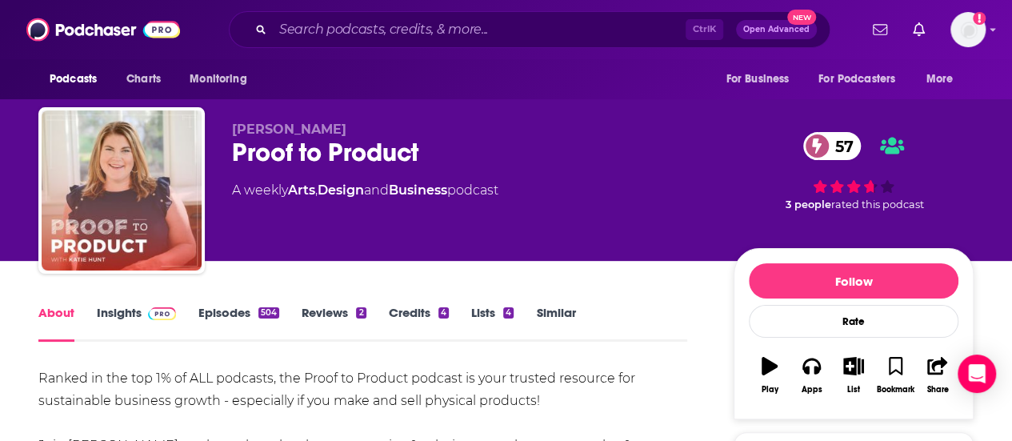
scroll to position [80, 0]
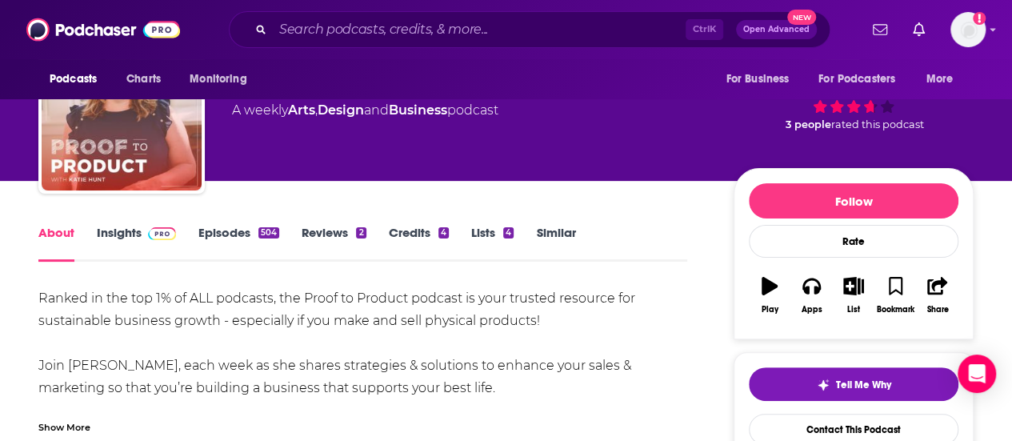
click at [134, 254] on link "Insights" at bounding box center [136, 243] width 79 height 37
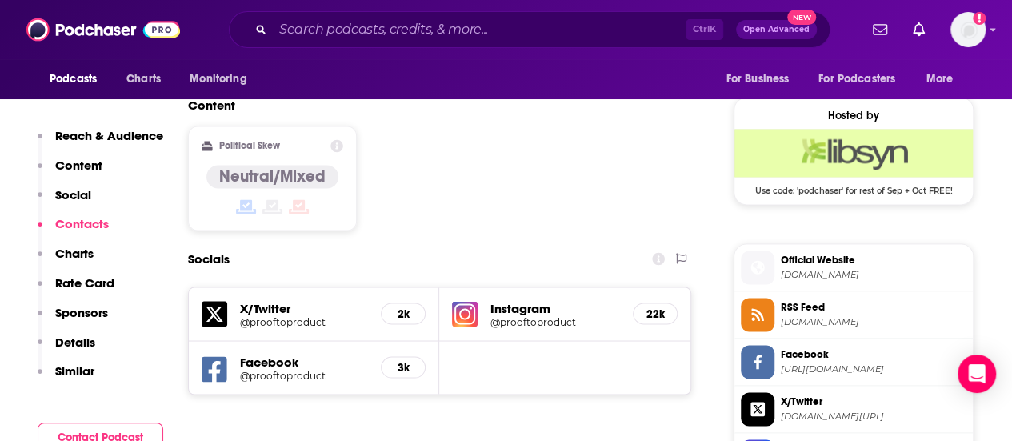
scroll to position [1360, 0]
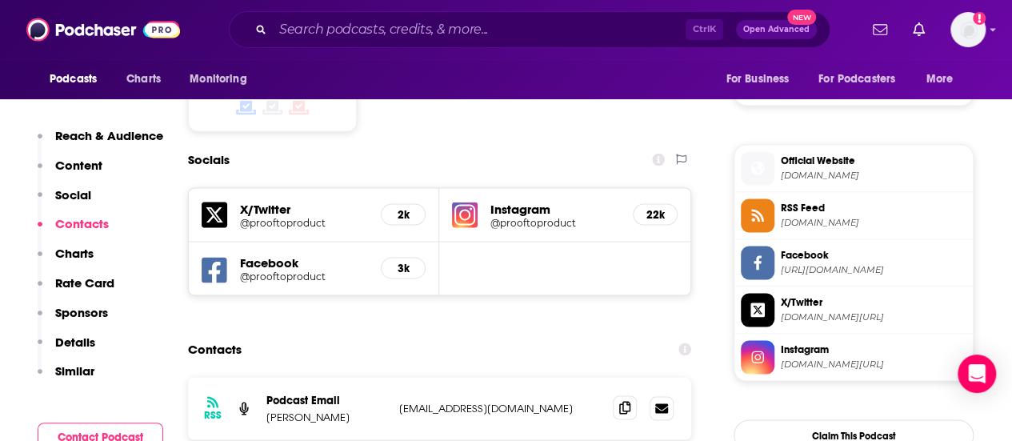
click at [625, 401] on icon at bounding box center [624, 407] width 11 height 13
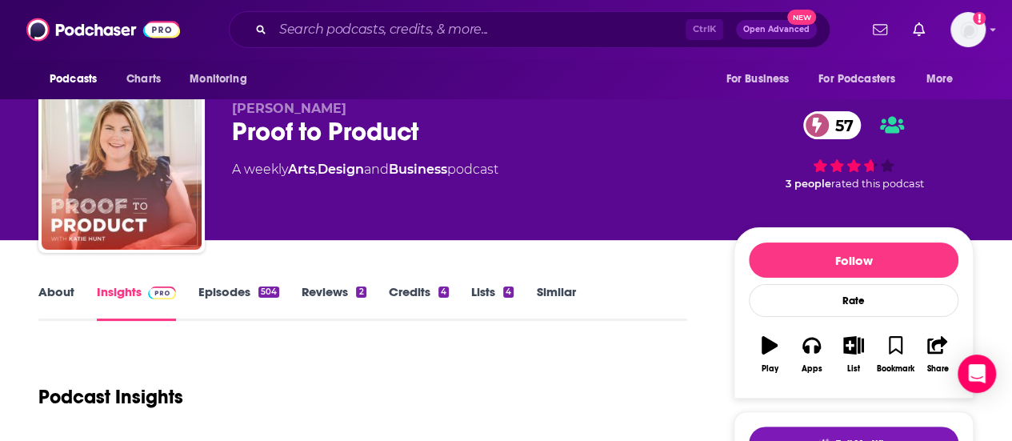
scroll to position [0, 0]
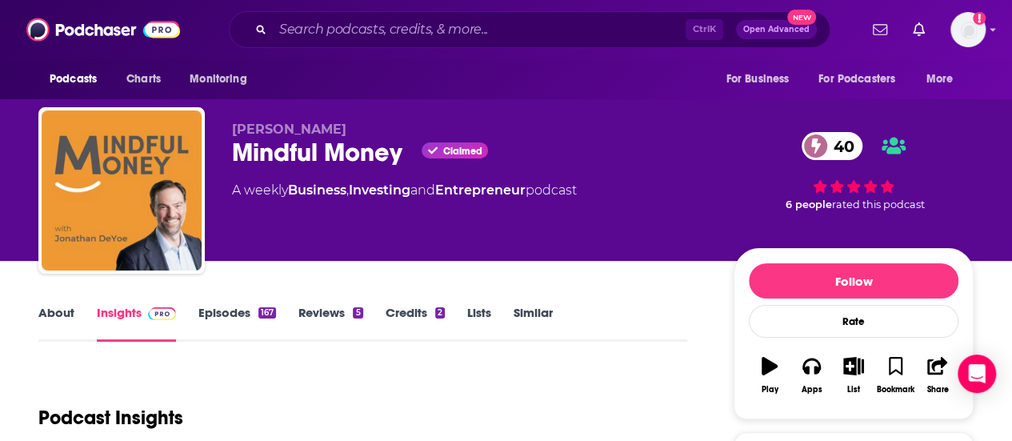
click at [62, 310] on link "About" at bounding box center [56, 323] width 36 height 37
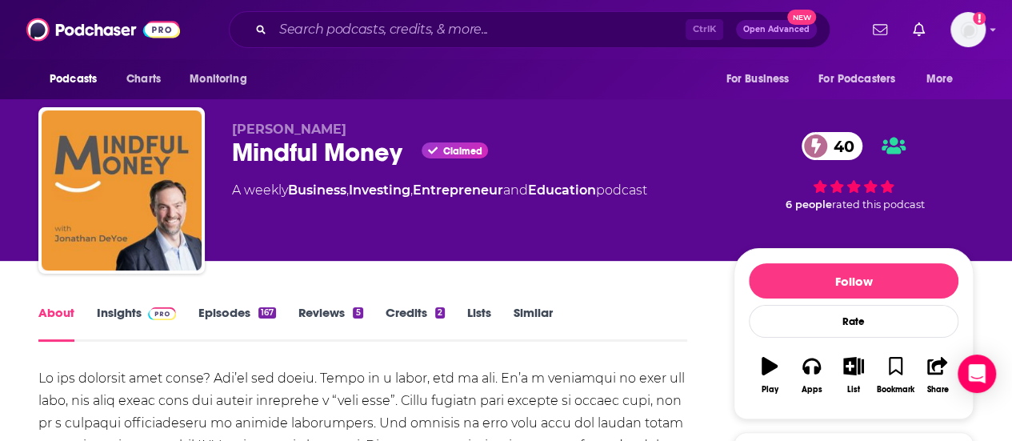
click at [154, 323] on link "Insights" at bounding box center [136, 323] width 79 height 37
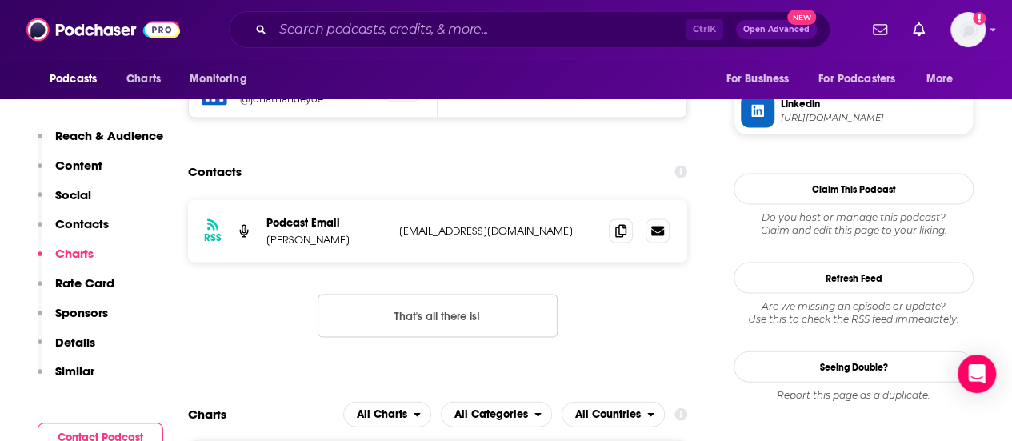
scroll to position [1520, 0]
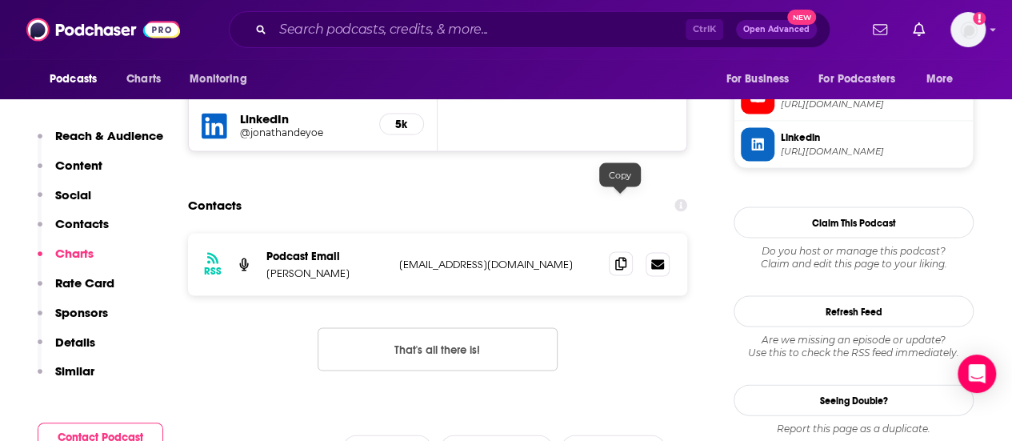
click at [618, 258] on icon at bounding box center [620, 264] width 11 height 13
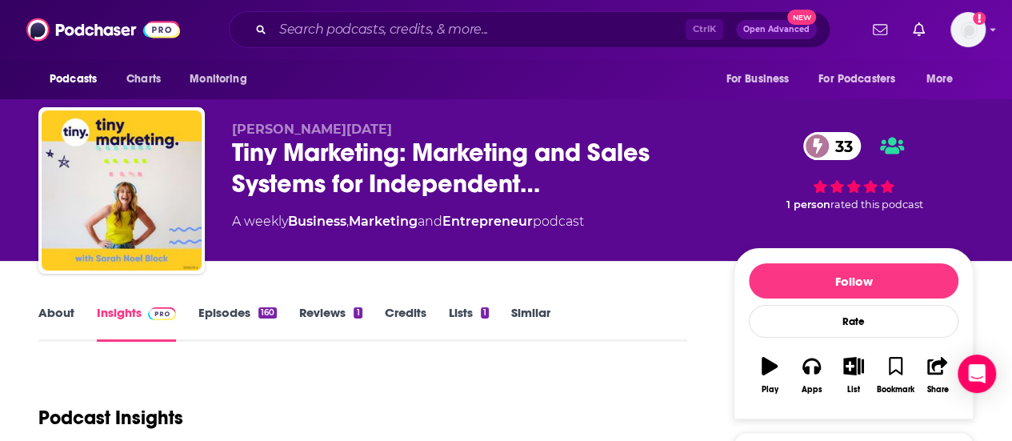
click at [63, 319] on link "About" at bounding box center [56, 323] width 36 height 37
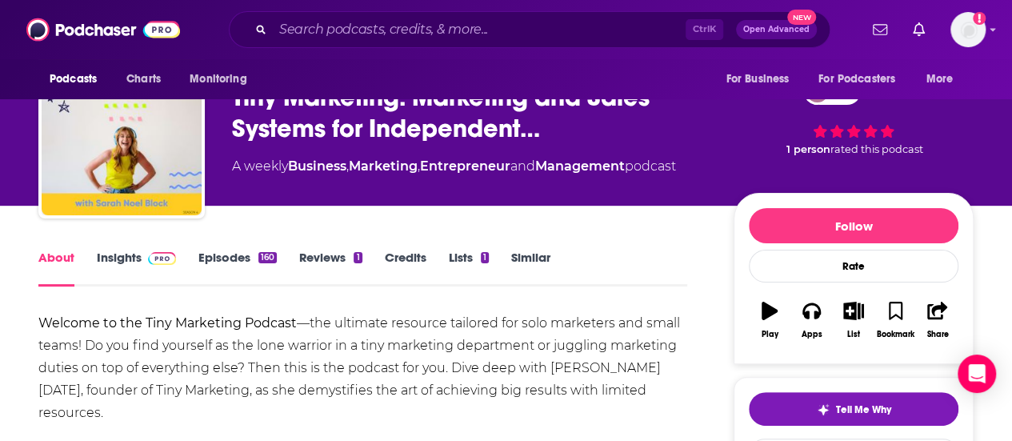
scroll to position [80, 0]
